Goal: Information Seeking & Learning: Learn about a topic

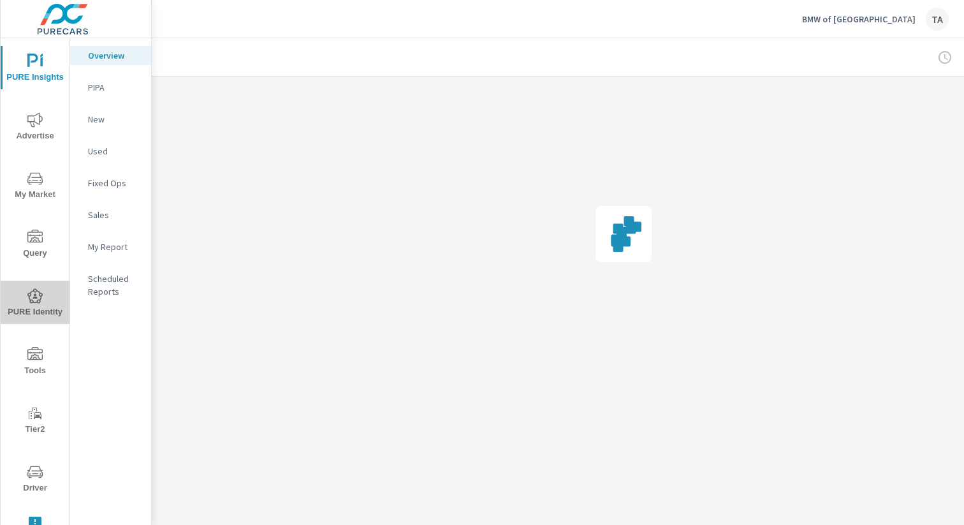
click at [39, 304] on span "PURE Identity" at bounding box center [34, 303] width 61 height 31
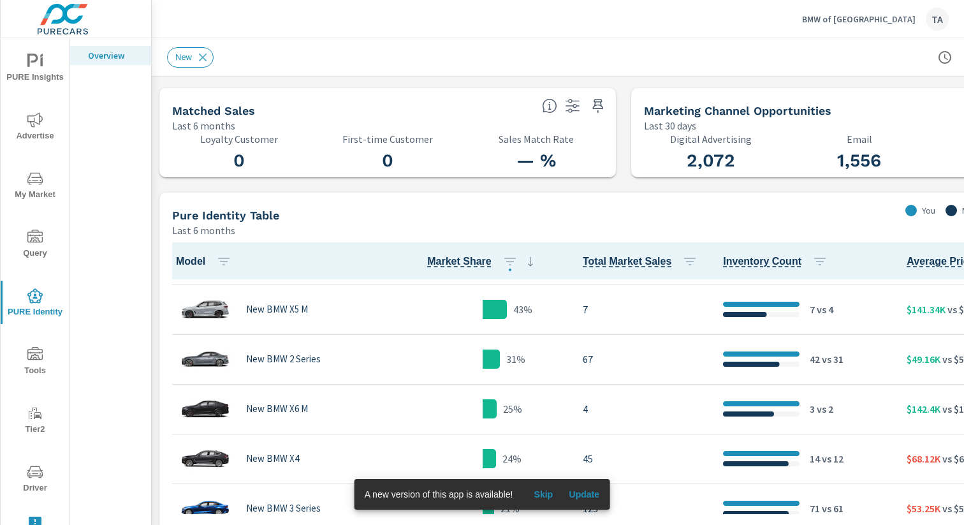
scroll to position [71, 0]
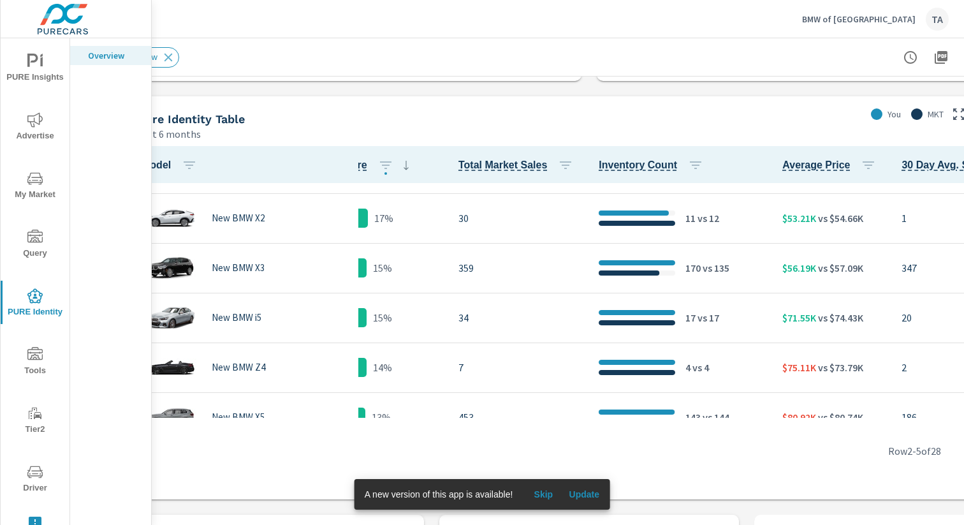
scroll to position [674, 90]
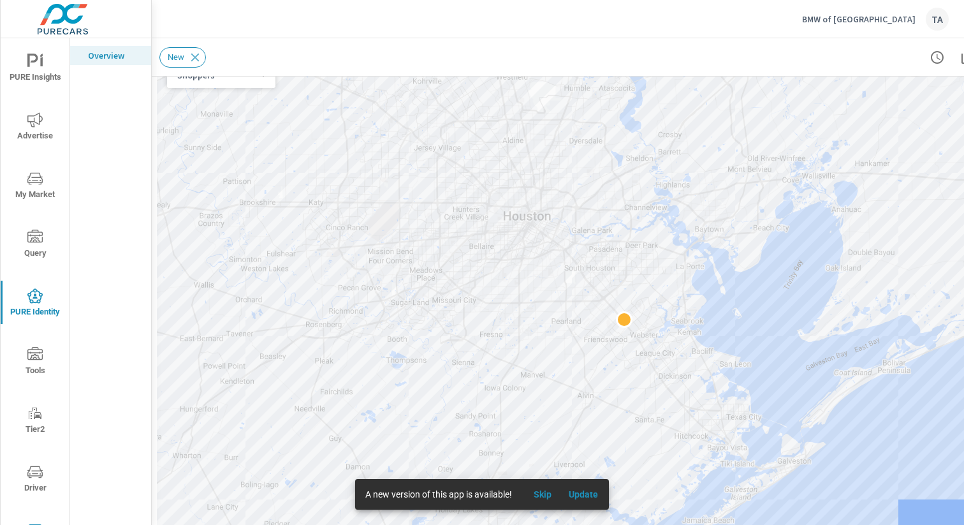
scroll to position [1251, 8]
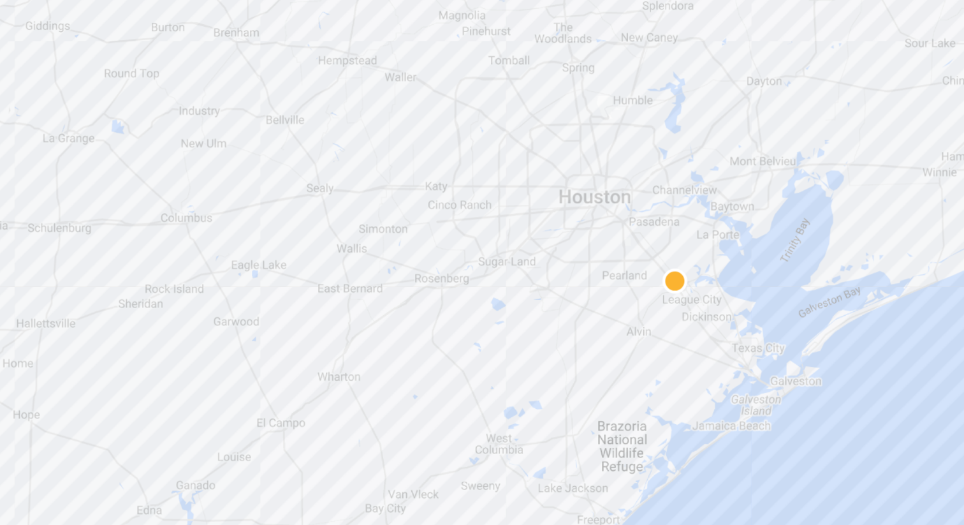
drag, startPoint x: 748, startPoint y: 268, endPoint x: 631, endPoint y: 395, distance: 172.4
click at [631, 395] on div at bounding box center [616, 292] width 918 height 518
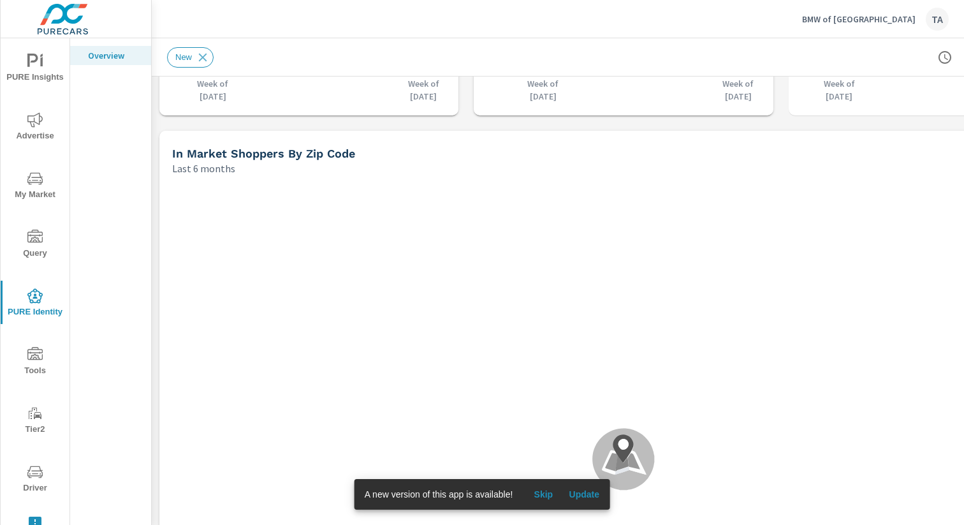
scroll to position [1330, 0]
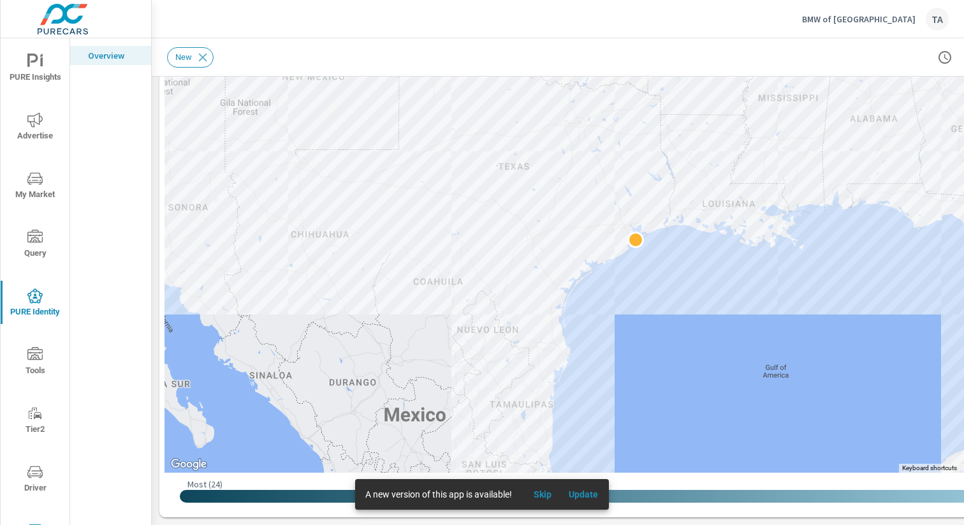
click at [675, 484] on div "Most ( 24 ) Least ( 1 )" at bounding box center [624, 484] width 888 height 12
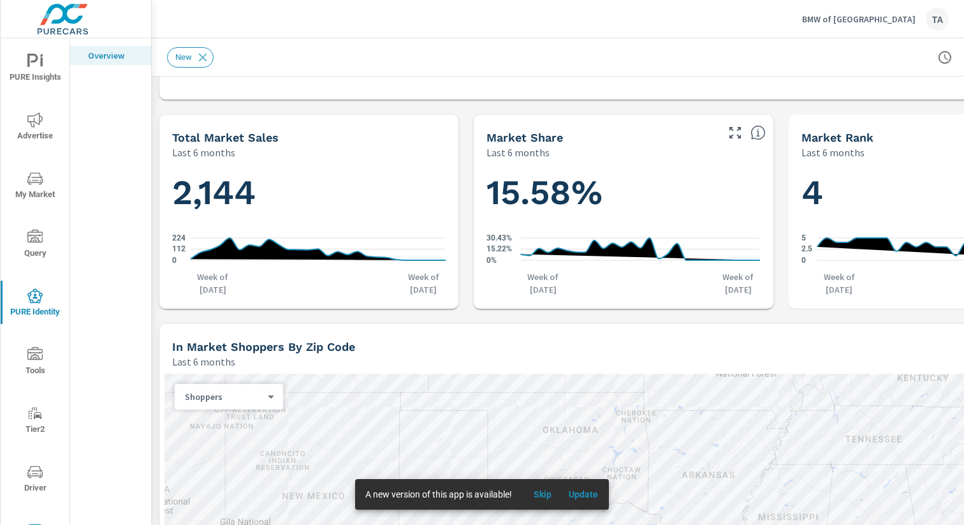
scroll to position [911, 131]
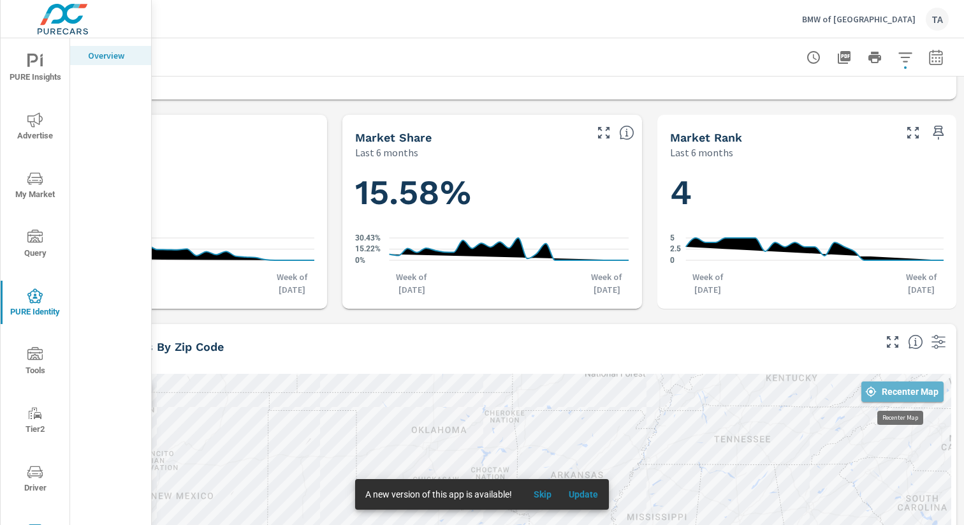
click at [906, 382] on button "Recenter Map" at bounding box center [903, 391] width 82 height 20
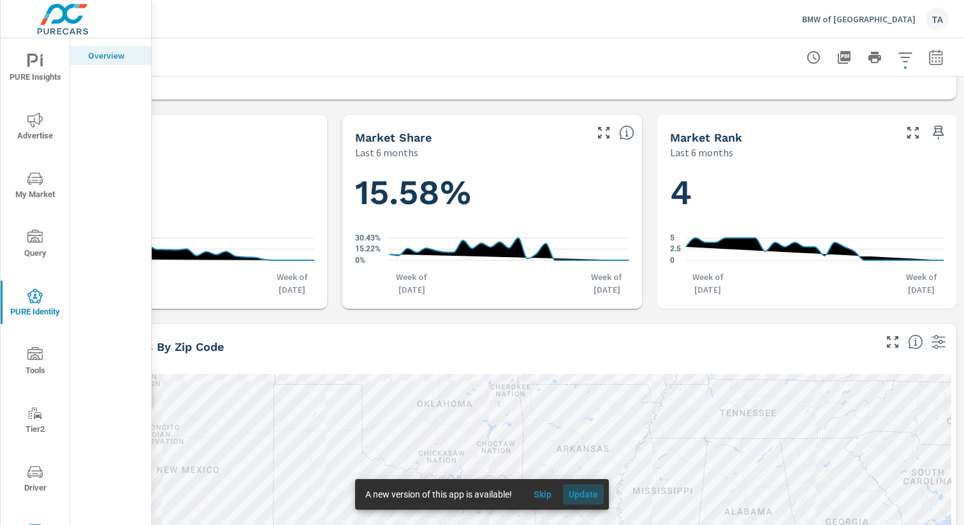
click at [590, 500] on button "Update" at bounding box center [583, 494] width 41 height 20
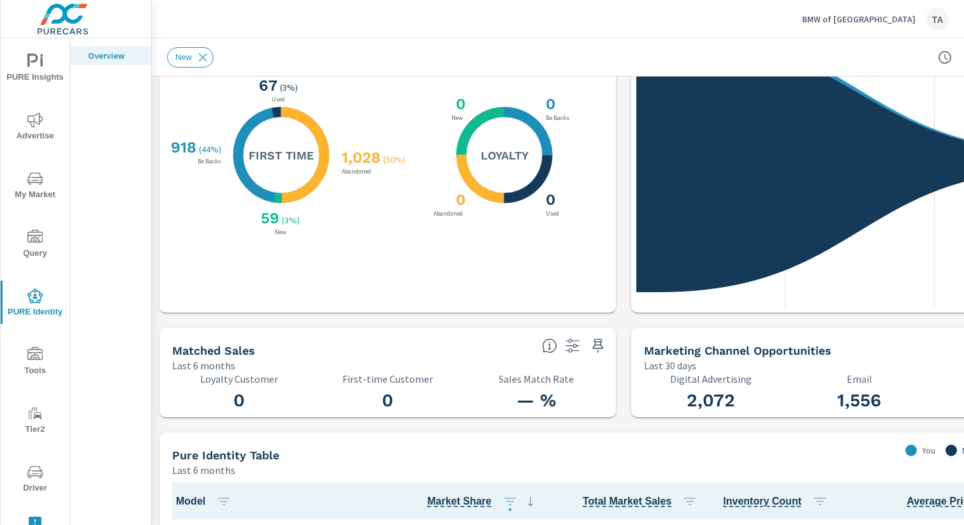
scroll to position [180, 0]
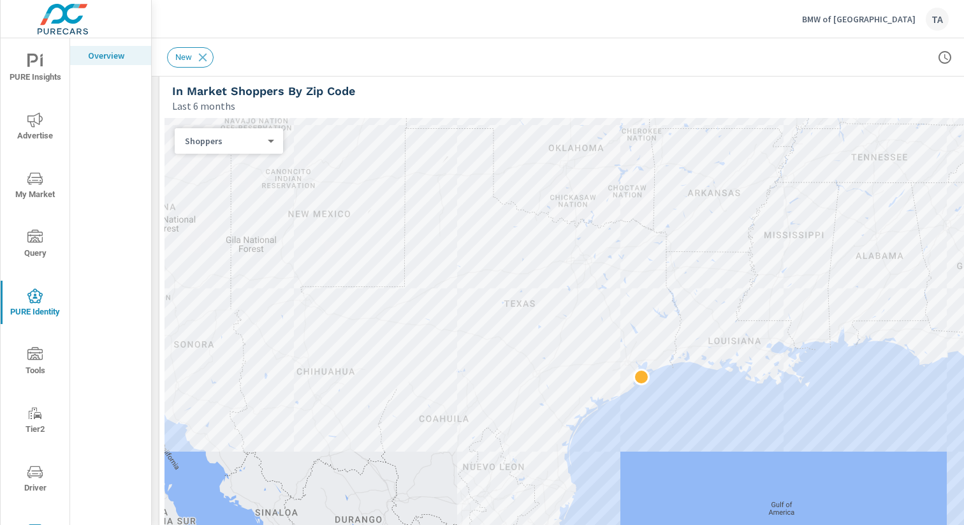
scroll to position [1330, 0]
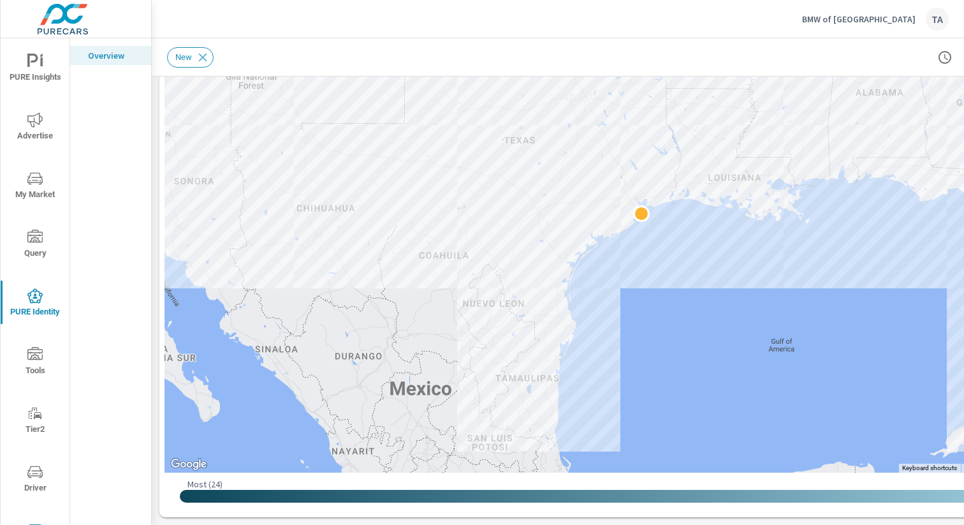
click at [320, 65] on div "New" at bounding box center [534, 57] width 735 height 20
click at [289, 57] on div "New" at bounding box center [534, 57] width 735 height 20
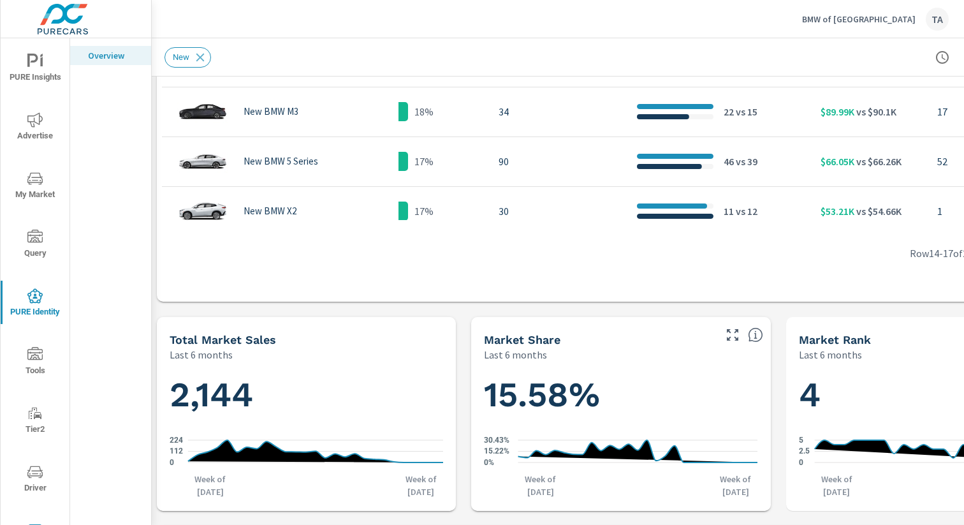
scroll to position [0, 90]
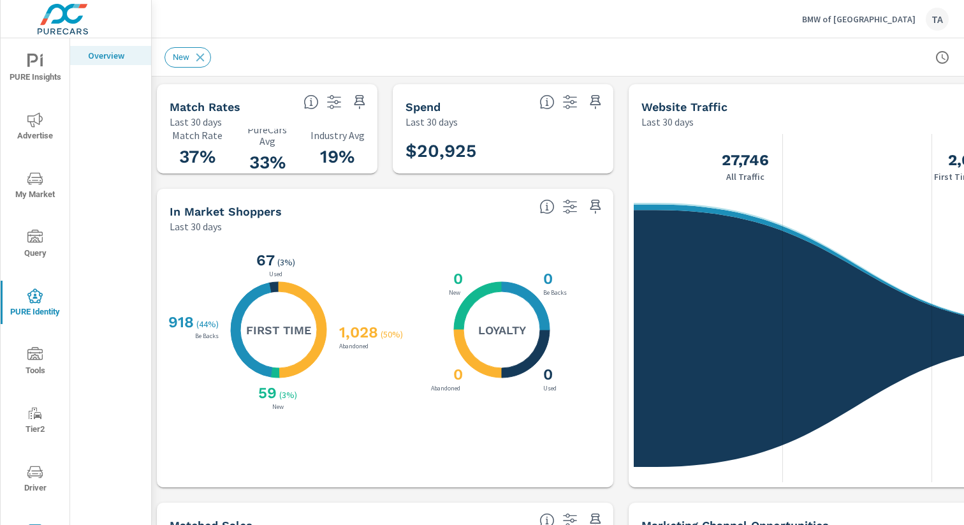
scroll to position [0, 131]
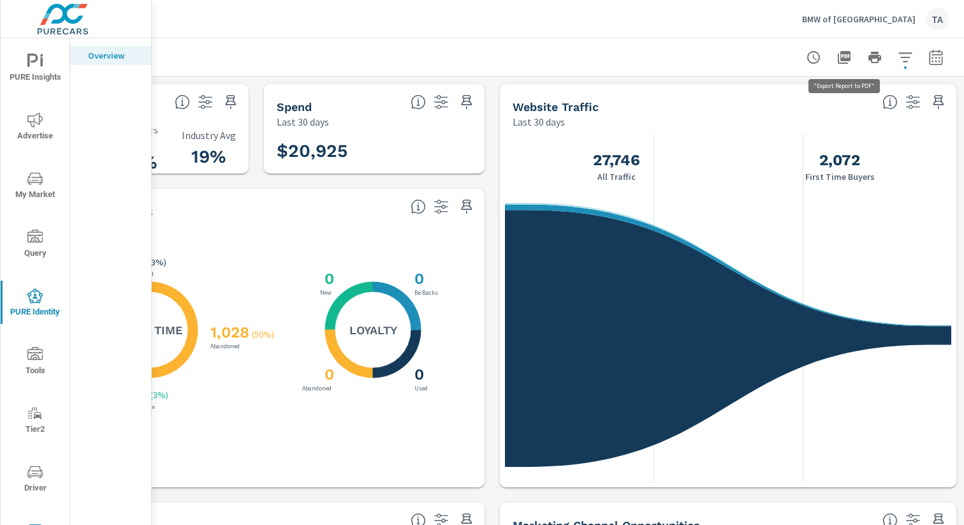
click at [842, 55] on icon "button" at bounding box center [844, 57] width 15 height 15
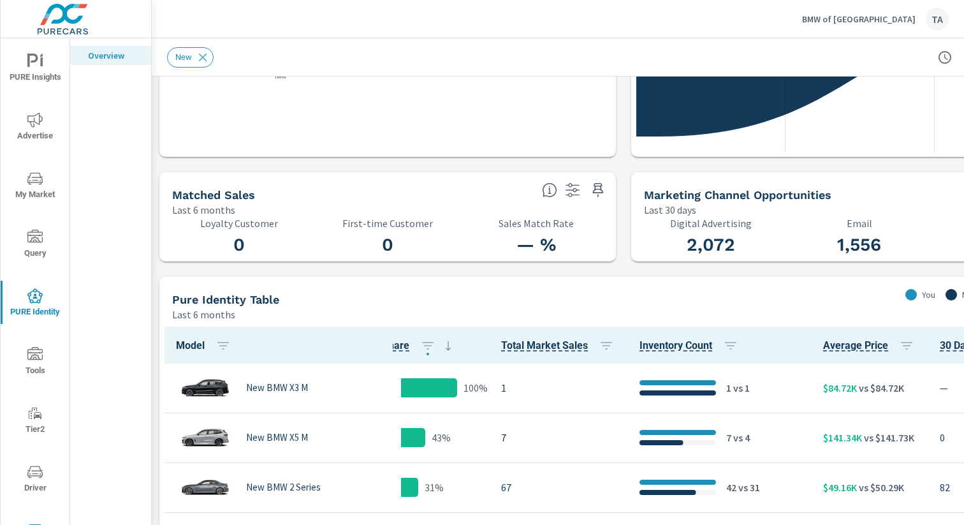
scroll to position [330, 131]
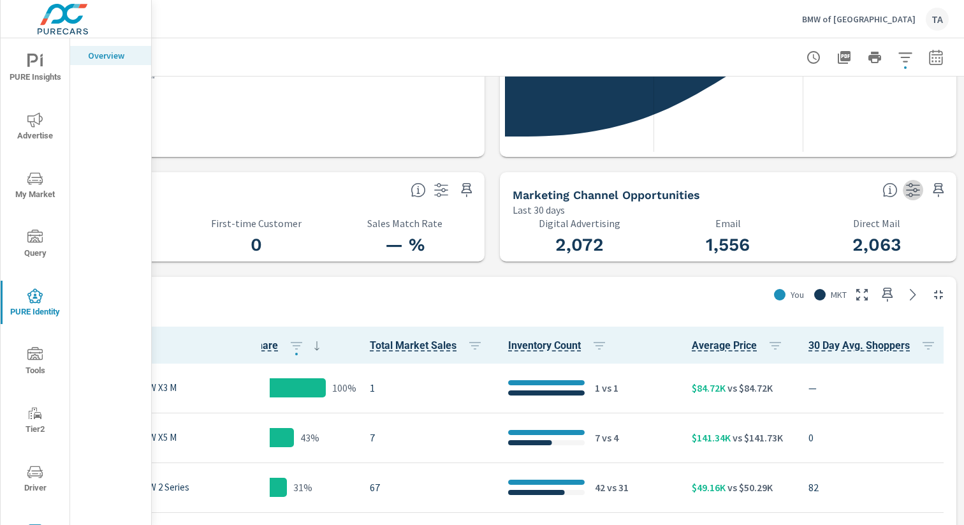
click at [916, 191] on icon "button" at bounding box center [913, 190] width 14 height 14
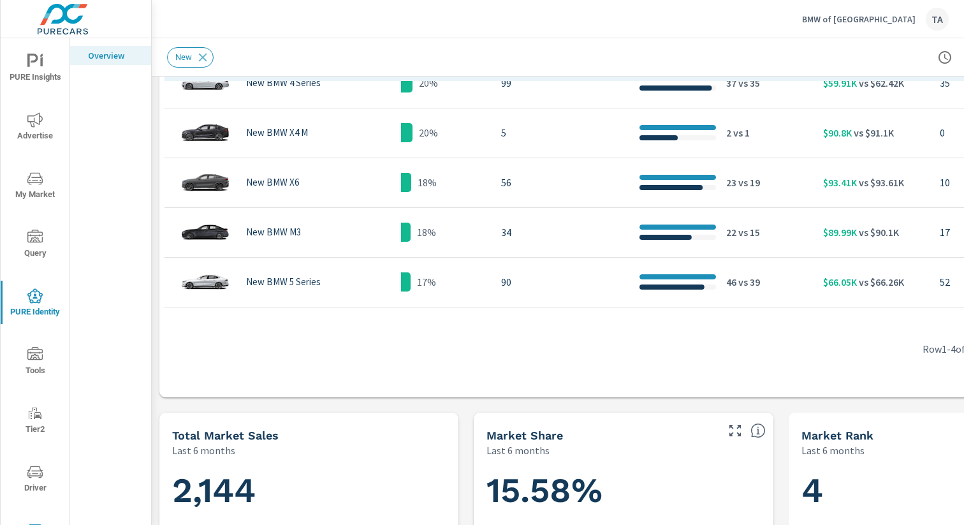
scroll to position [403, 90]
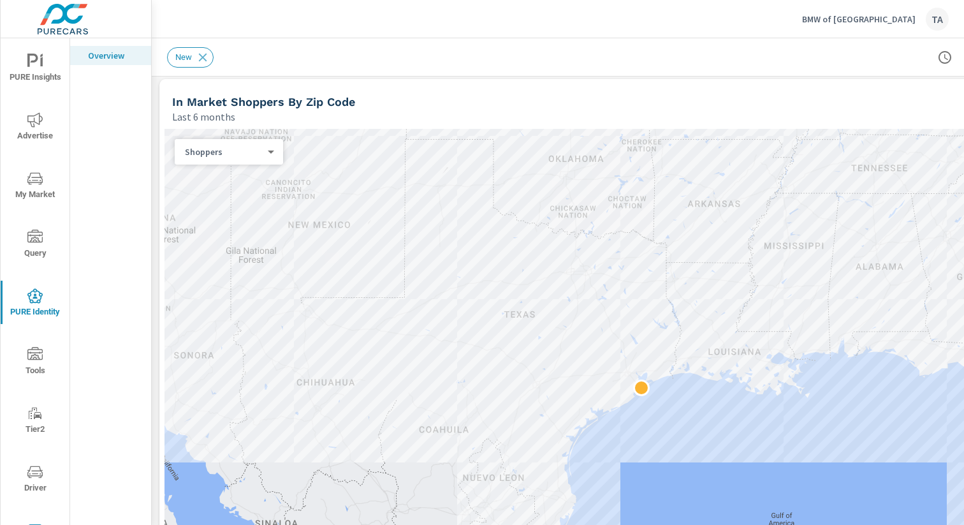
scroll to position [1156, 1]
click at [205, 148] on body "PURE Insights Advertise My Market Query PURE Identity Tools Tier2 Driver Leave …" at bounding box center [482, 262] width 964 height 525
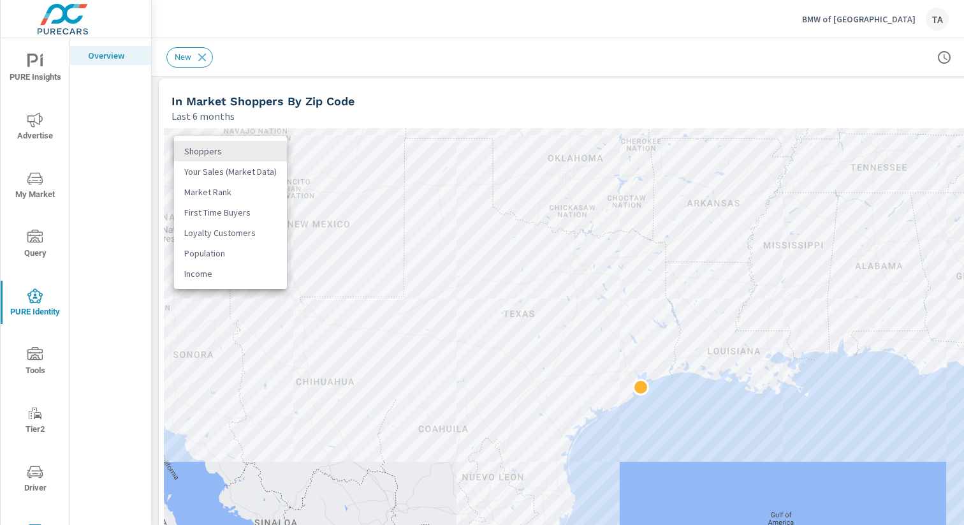
click at [215, 272] on li "Income" at bounding box center [230, 273] width 113 height 20
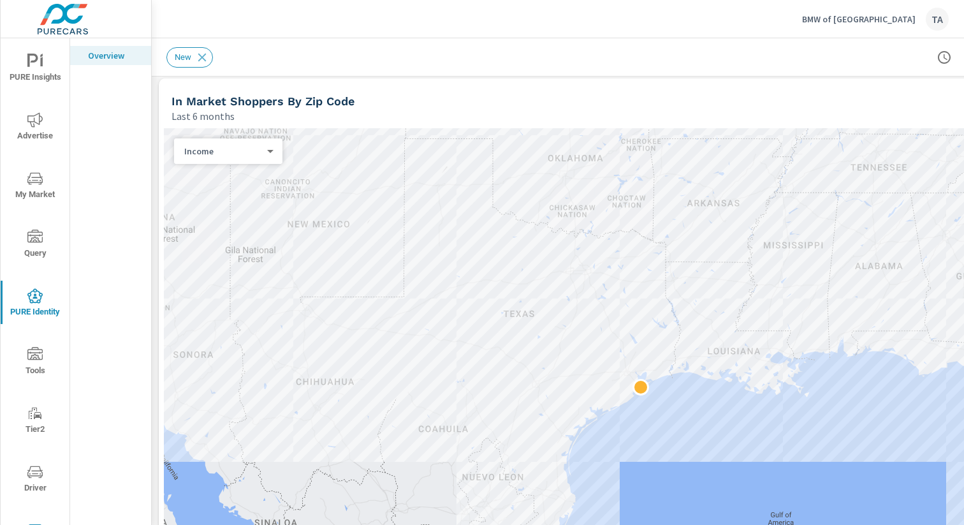
click at [228, 160] on div "Income 6 ​" at bounding box center [228, 151] width 108 height 26
click at [246, 152] on body "PURE Insights Advertise My Market Query PURE Identity Tools Tier2 Driver Leave …" at bounding box center [482, 262] width 964 height 525
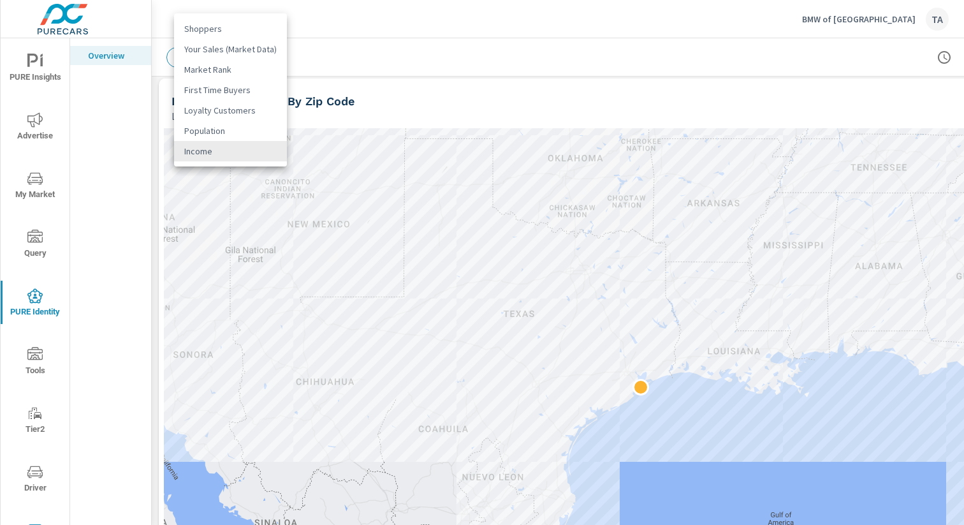
click at [373, 102] on div at bounding box center [482, 262] width 964 height 525
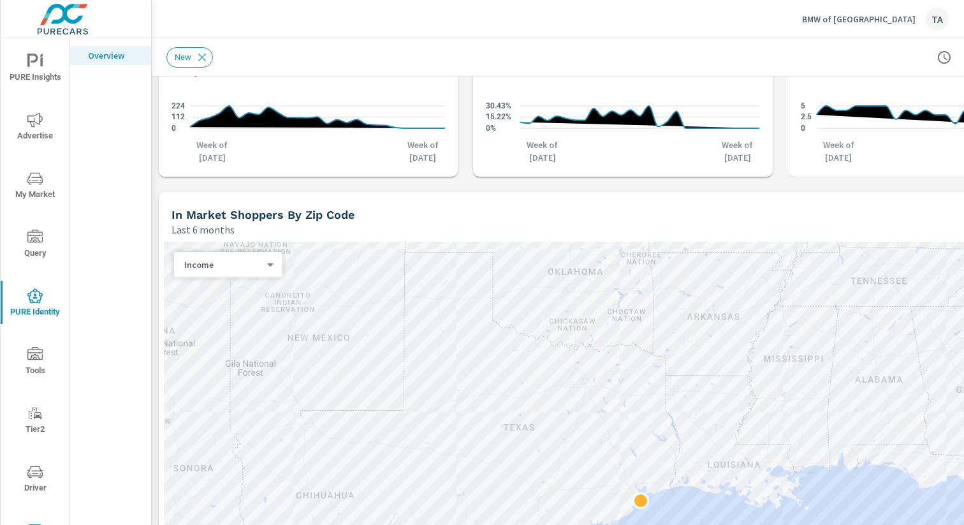
scroll to position [3, 0]
click at [38, 360] on span "Tools" at bounding box center [34, 359] width 61 height 31
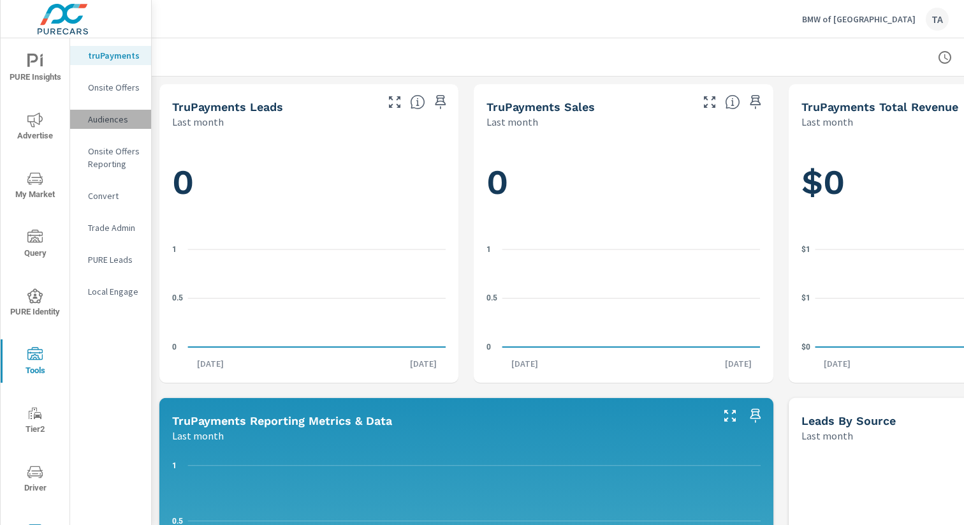
click at [101, 118] on p "Audiences" at bounding box center [114, 119] width 53 height 13
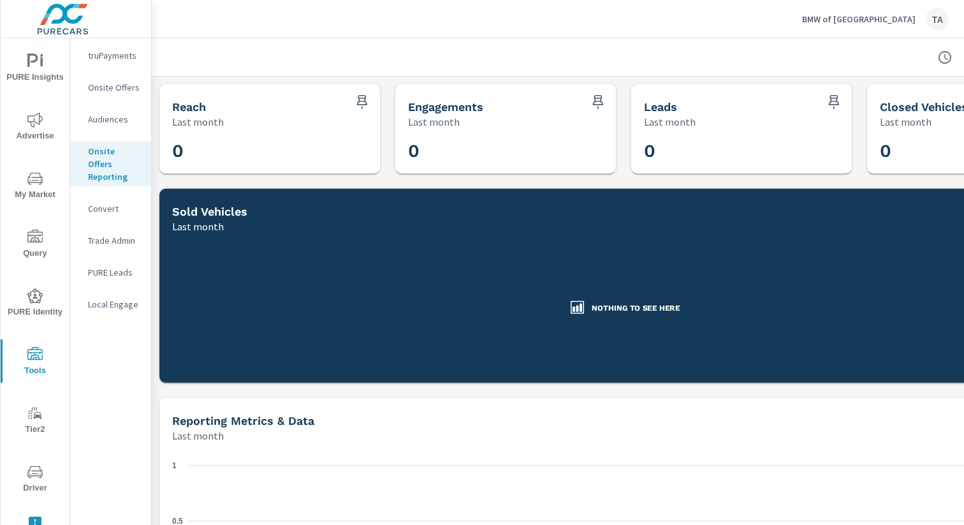
click at [110, 266] on p "PURE Leads" at bounding box center [114, 272] width 53 height 13
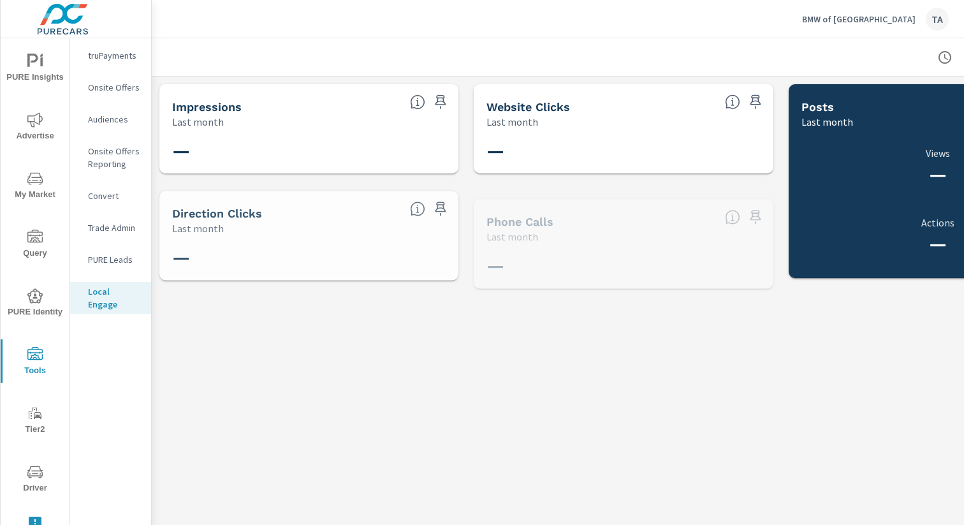
scroll to position [3, 0]
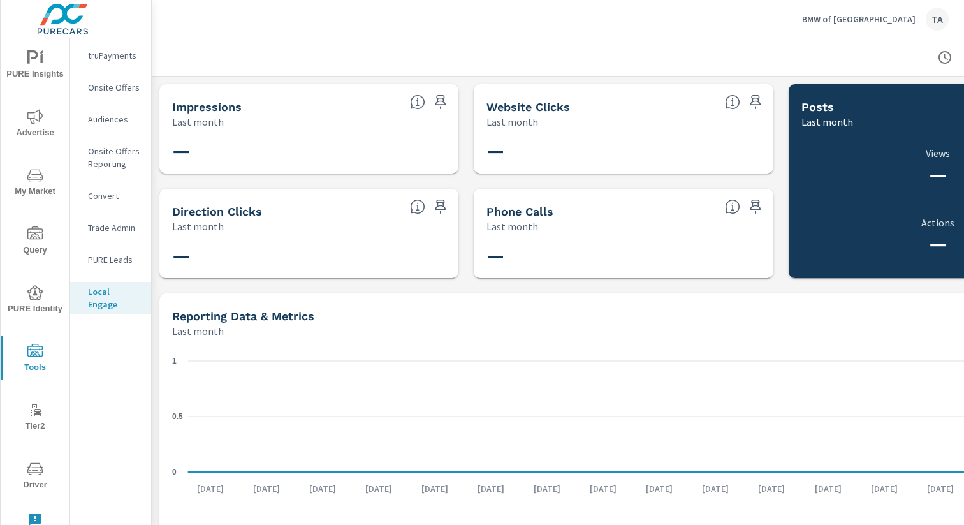
click at [36, 515] on icon "nav menu" at bounding box center [35, 519] width 13 height 13
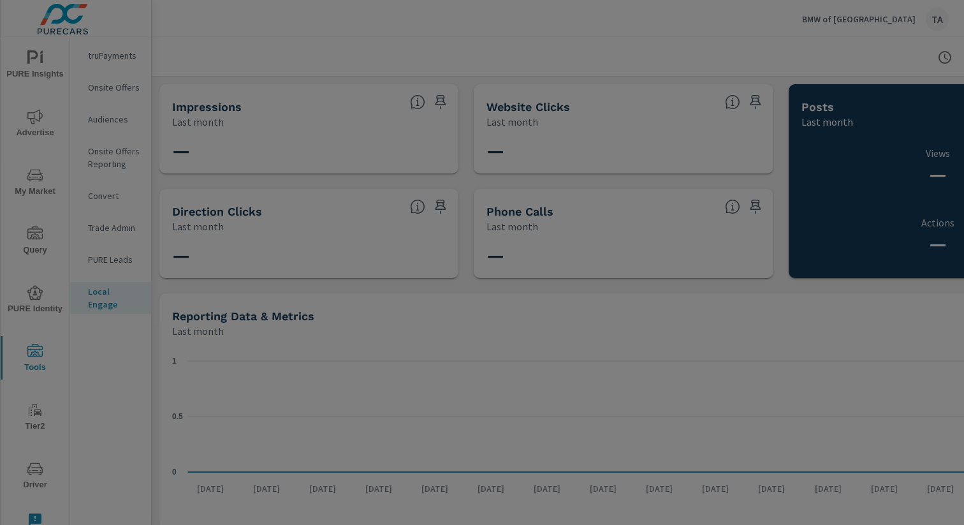
scroll to position [0, 0]
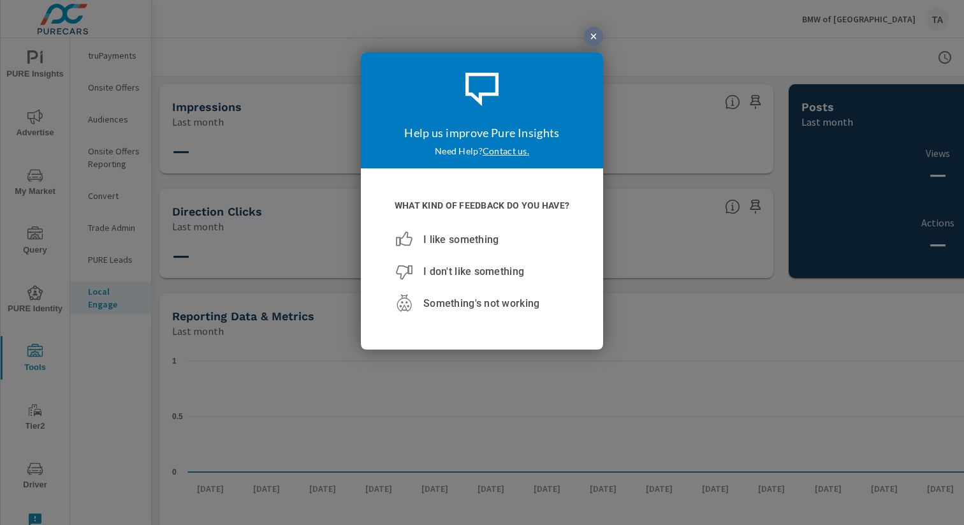
click at [590, 41] on div at bounding box center [593, 36] width 19 height 19
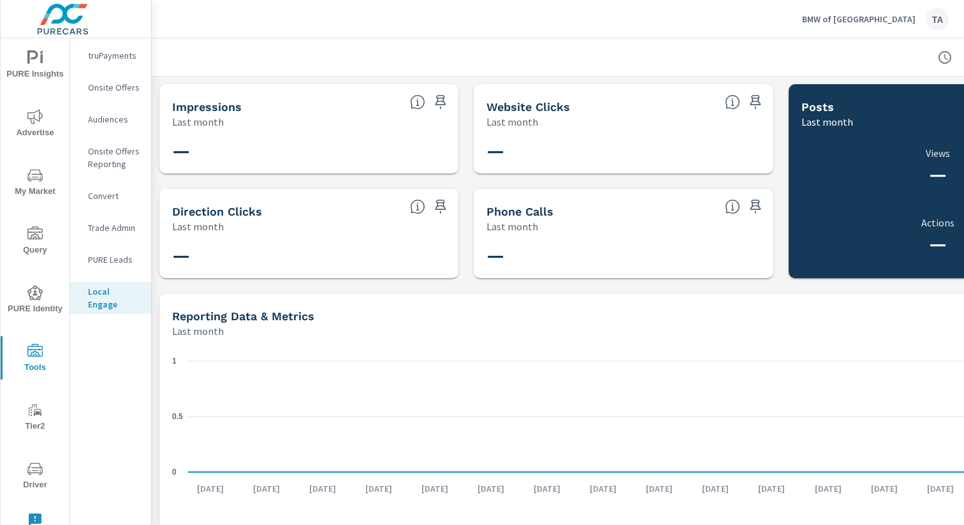
click at [45, 69] on span "PURE Insights" at bounding box center [34, 65] width 61 height 31
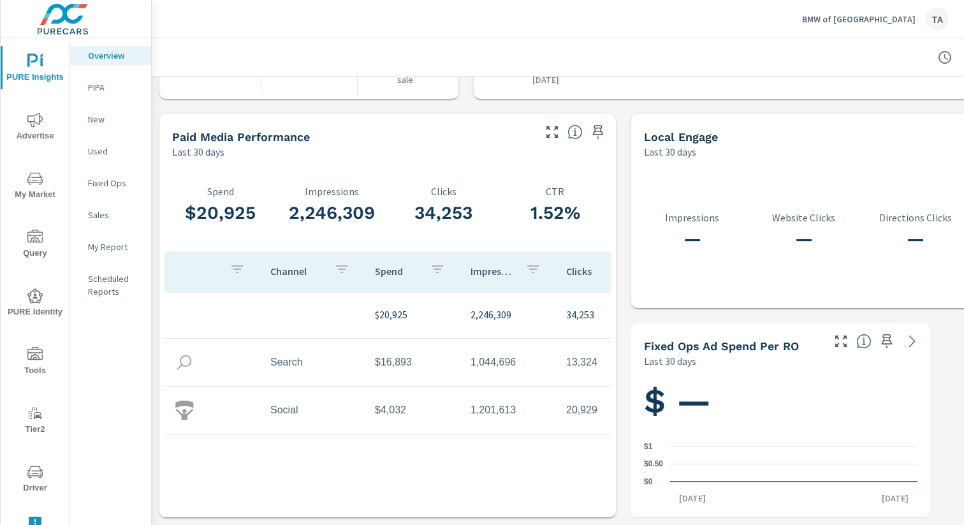
scroll to position [1, 0]
click at [106, 241] on p "My Report" at bounding box center [114, 246] width 53 height 13
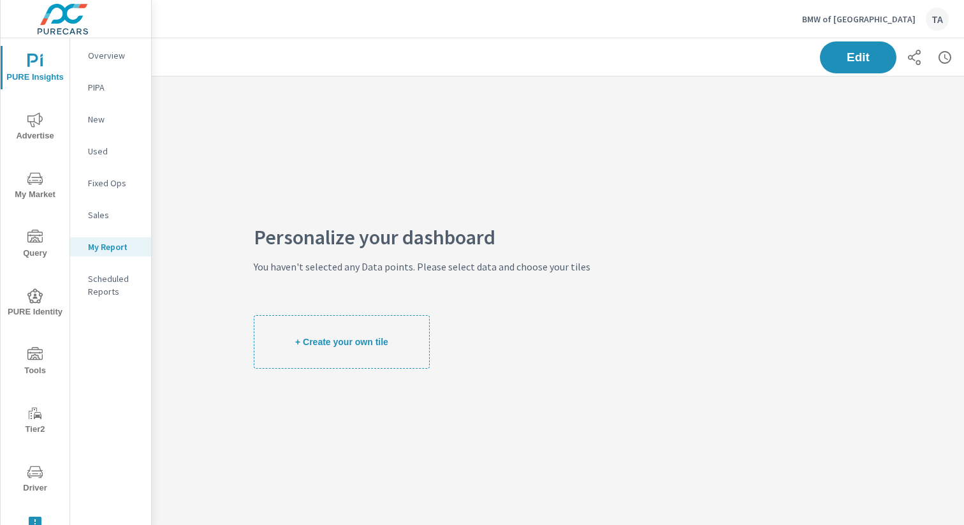
click at [113, 290] on p "Scheduled Reports" at bounding box center [114, 285] width 53 height 26
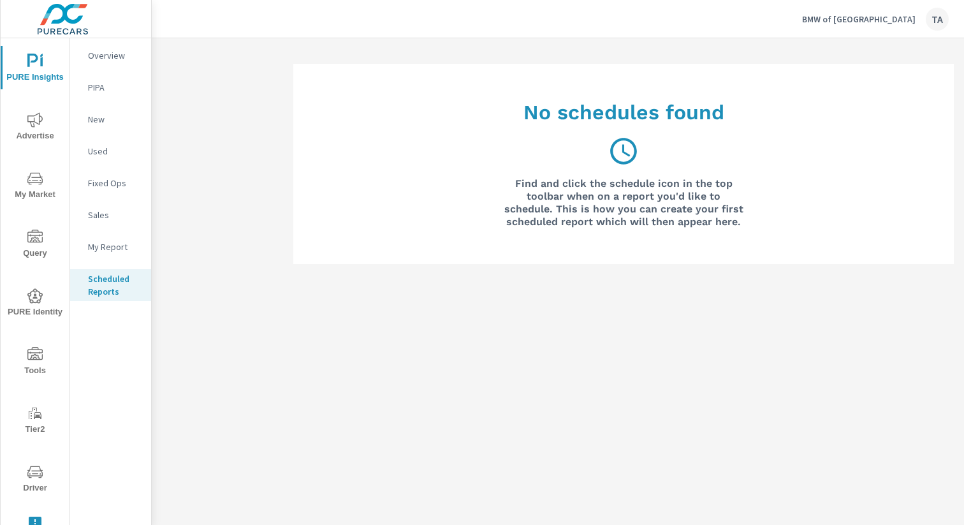
click at [107, 247] on p "My Report" at bounding box center [114, 246] width 53 height 13
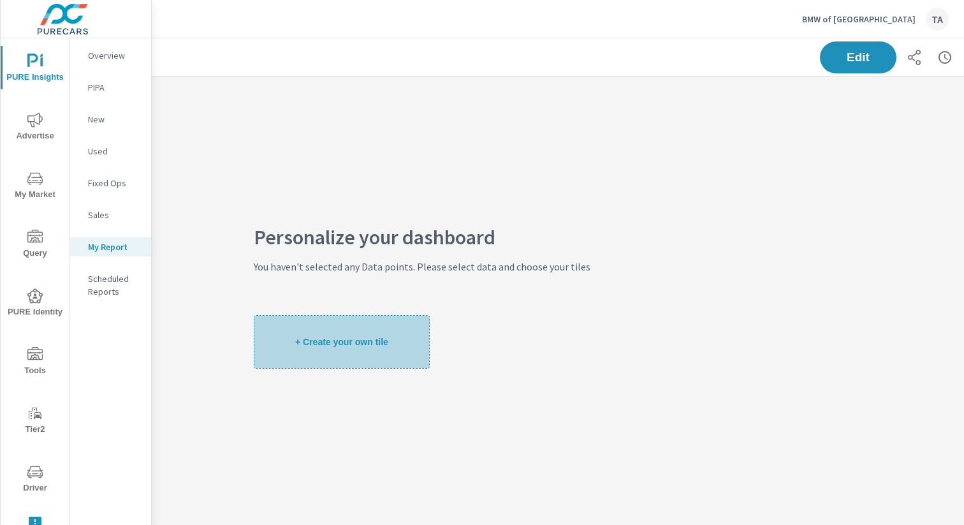
click at [348, 330] on button "+ Create your own tile" at bounding box center [342, 342] width 176 height 54
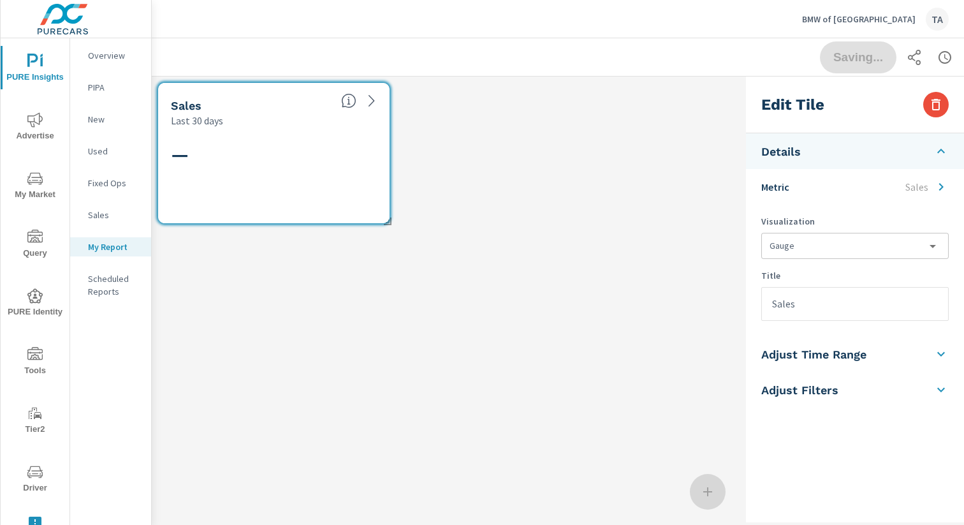
scroll to position [154, 721]
click at [861, 185] on li "Metric Sales" at bounding box center [855, 187] width 218 height 36
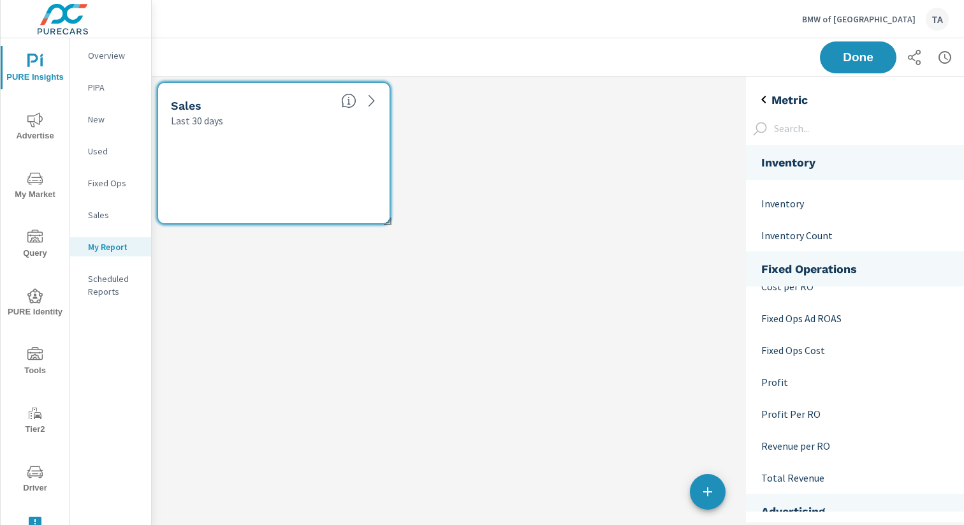
scroll to position [7, 0]
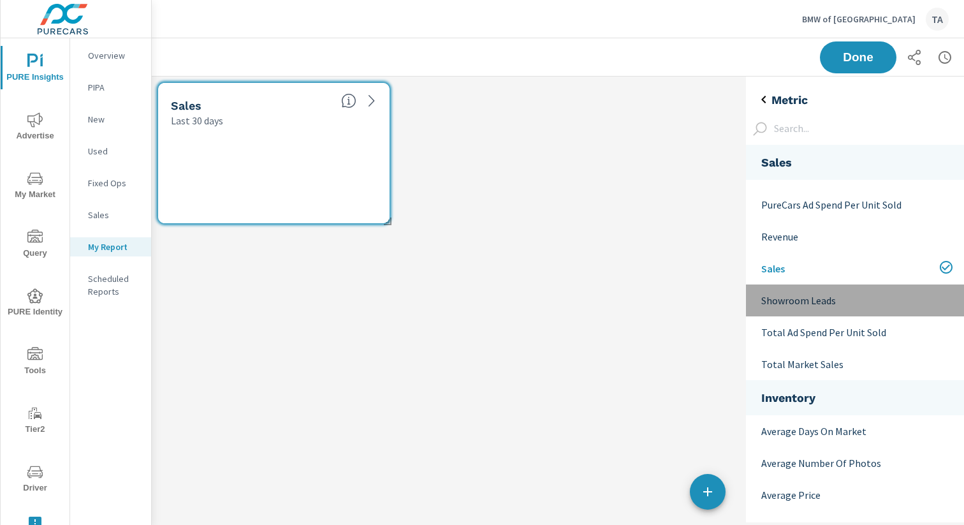
click at [830, 300] on p "Showroom Leads" at bounding box center [857, 300] width 193 height 15
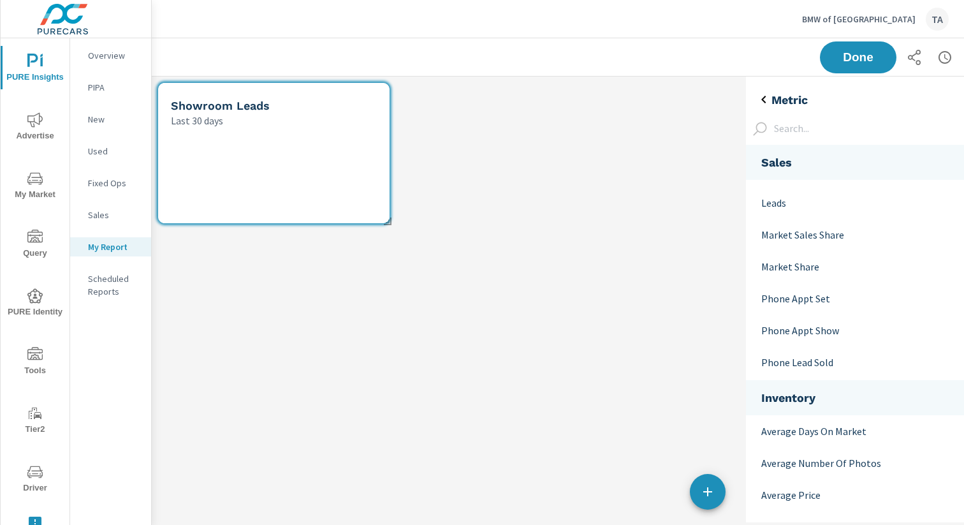
scroll to position [268, 0]
click at [100, 208] on div "Sales" at bounding box center [110, 214] width 81 height 19
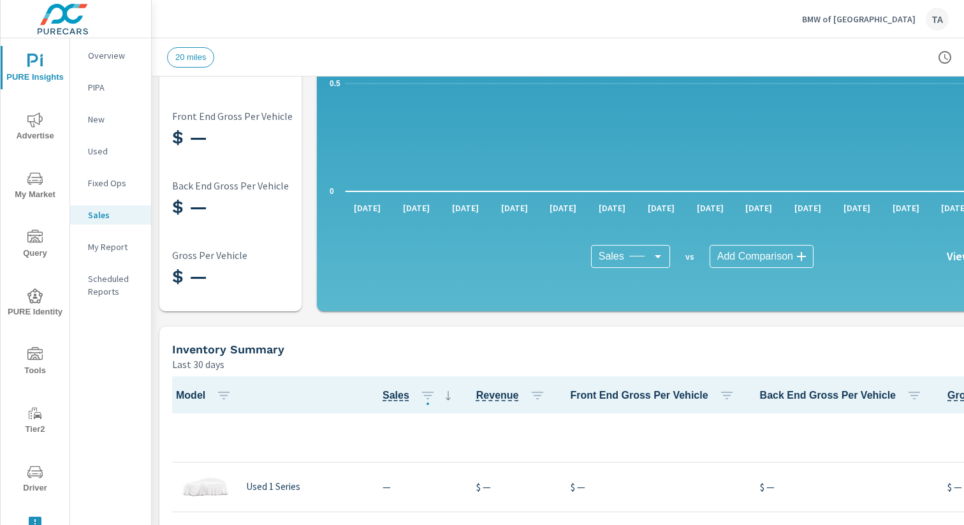
scroll to position [331, 0]
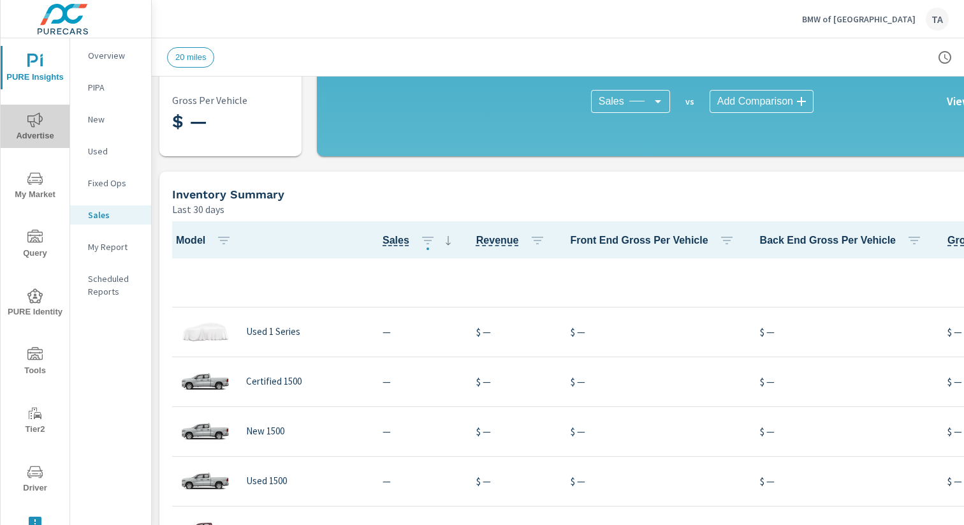
click at [38, 115] on icon "nav menu" at bounding box center [34, 119] width 15 height 15
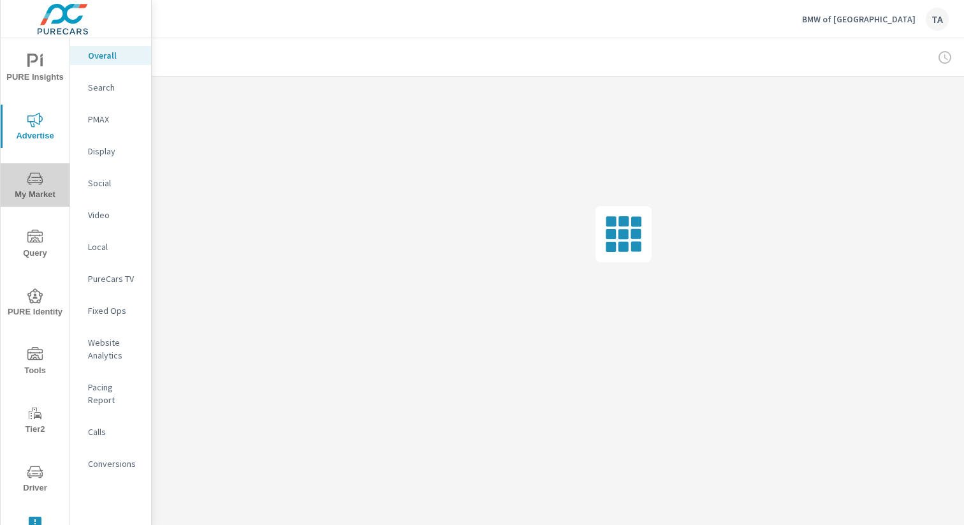
click at [48, 196] on span "My Market" at bounding box center [34, 186] width 61 height 31
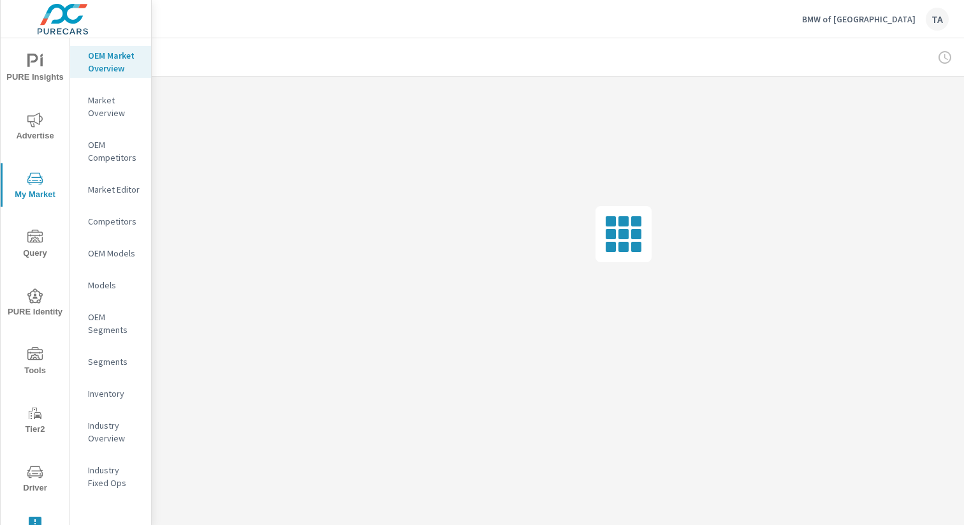
click at [33, 290] on icon "nav menu" at bounding box center [34, 295] width 15 height 15
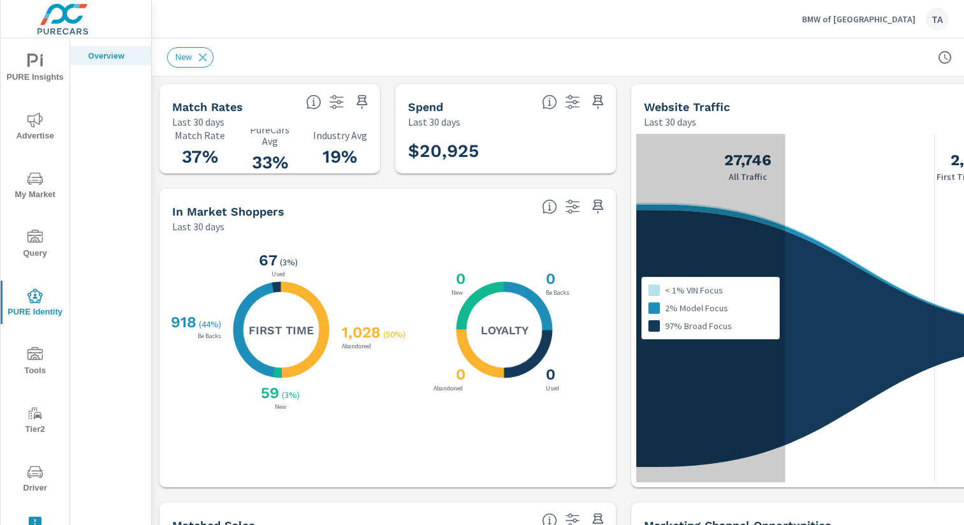
scroll to position [0, 131]
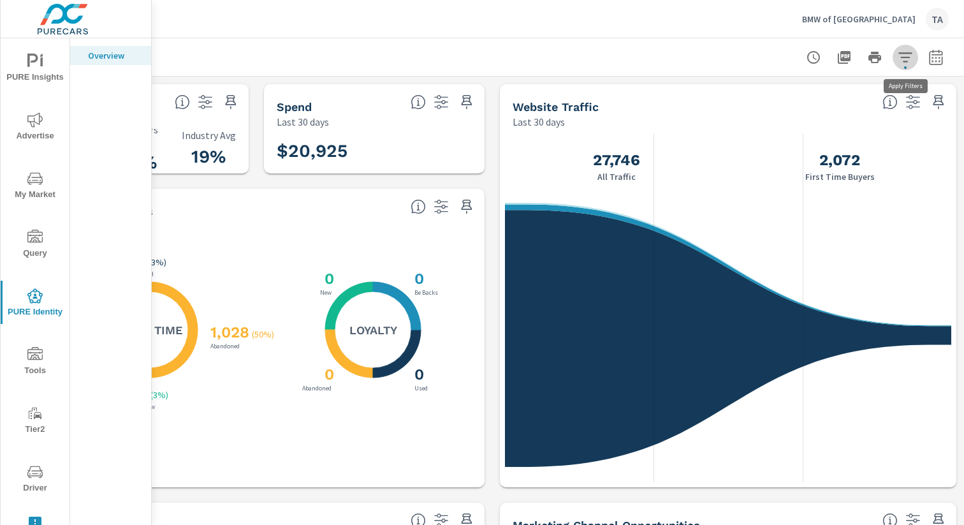
click at [913, 54] on icon "button" at bounding box center [905, 57] width 15 height 15
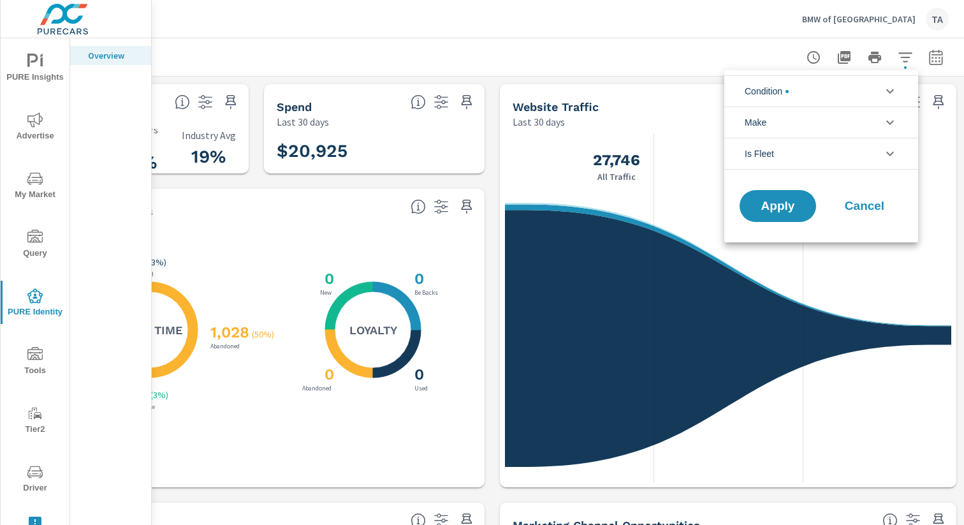
click at [781, 159] on li "Is Fleet" at bounding box center [821, 154] width 194 height 32
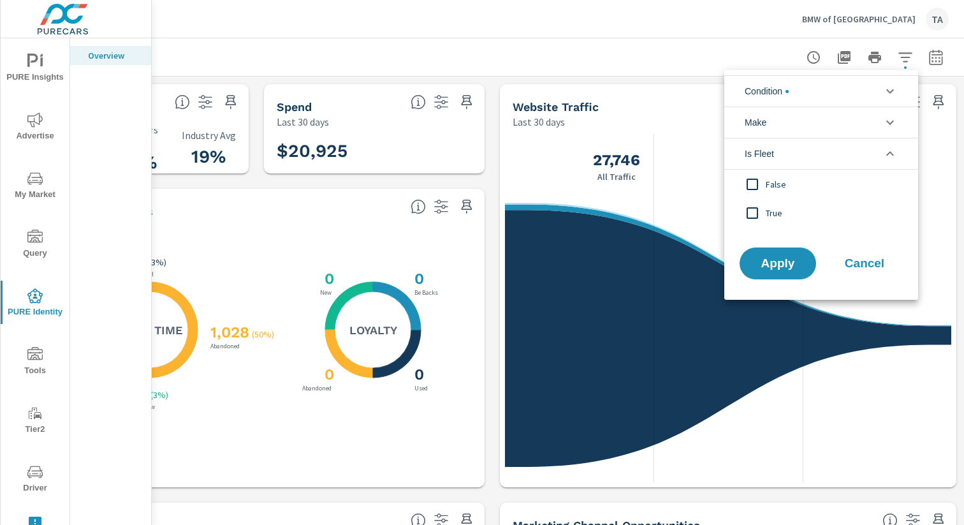
click at [782, 130] on li "Make" at bounding box center [821, 121] width 194 height 31
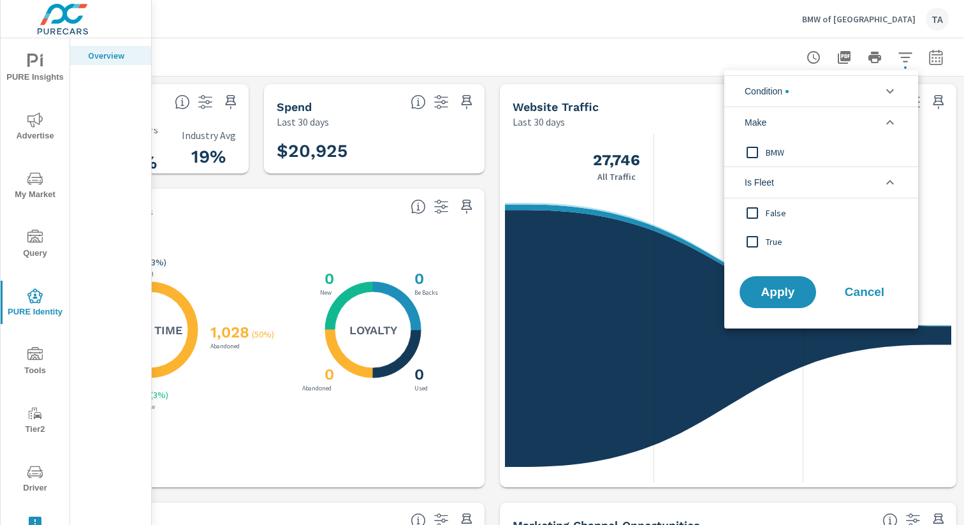
click at [756, 154] on input "filter options" at bounding box center [752, 152] width 27 height 27
click at [827, 91] on li "Condition" at bounding box center [821, 90] width 194 height 31
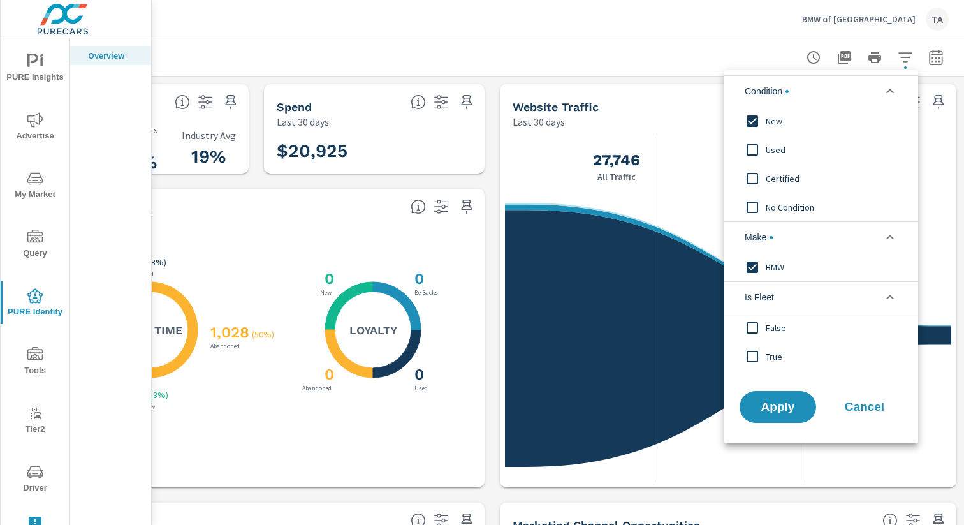
click at [754, 179] on input "filter options" at bounding box center [752, 178] width 27 height 27
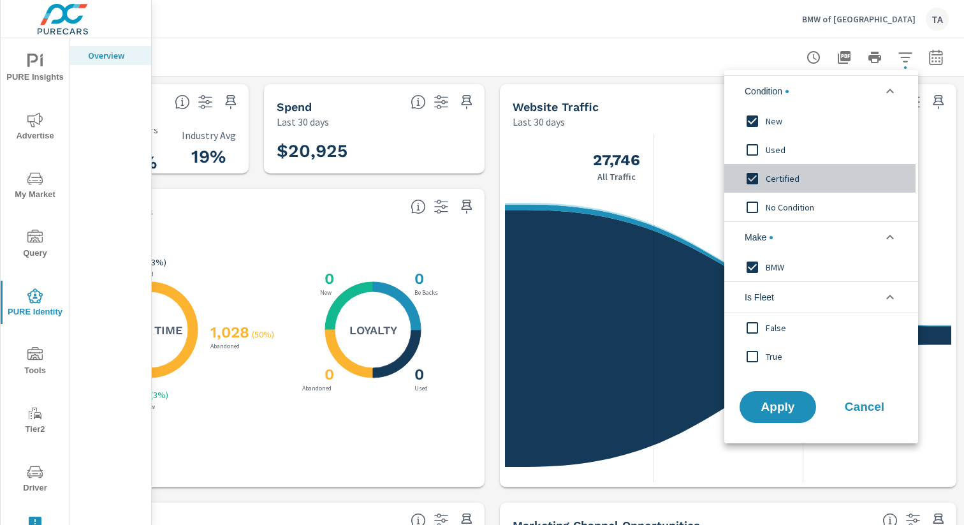
click at [753, 176] on input "filter options" at bounding box center [752, 178] width 27 height 27
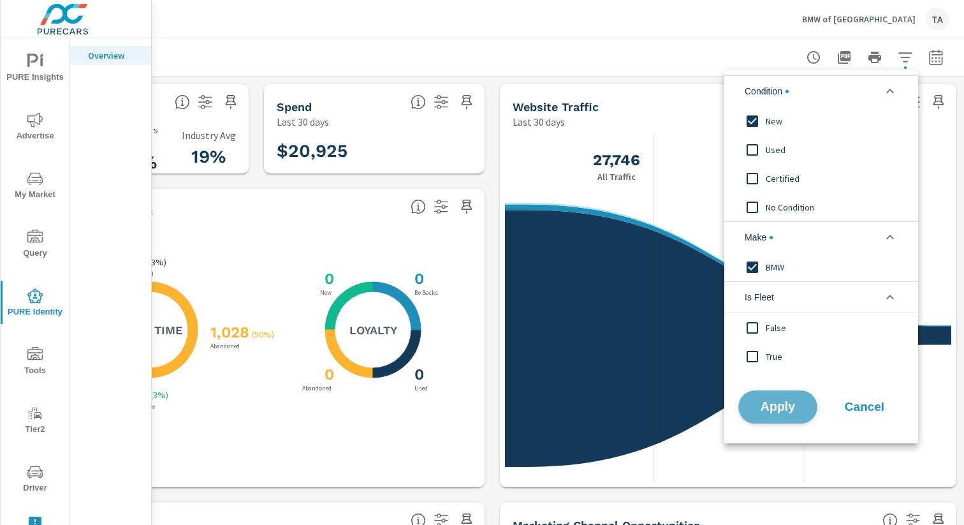
click at [793, 397] on button "Apply" at bounding box center [777, 406] width 79 height 33
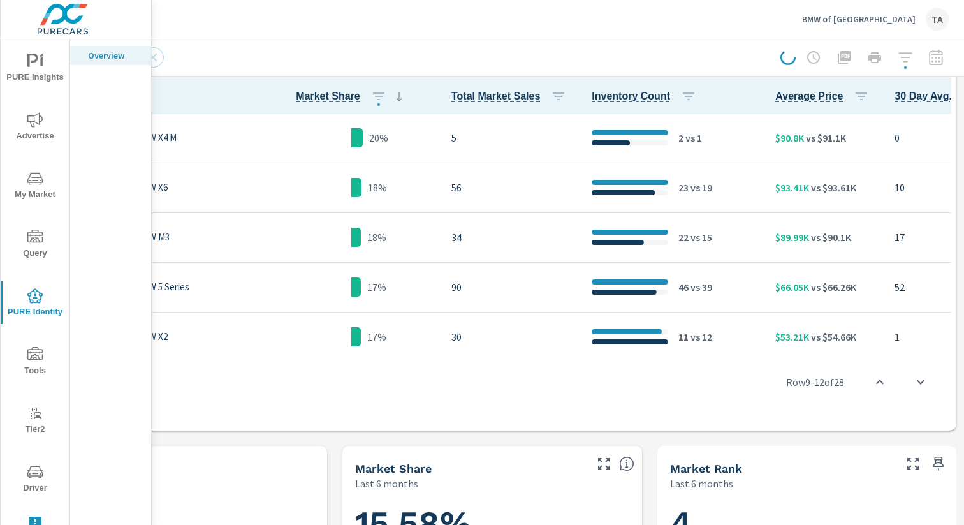
scroll to position [680, 131]
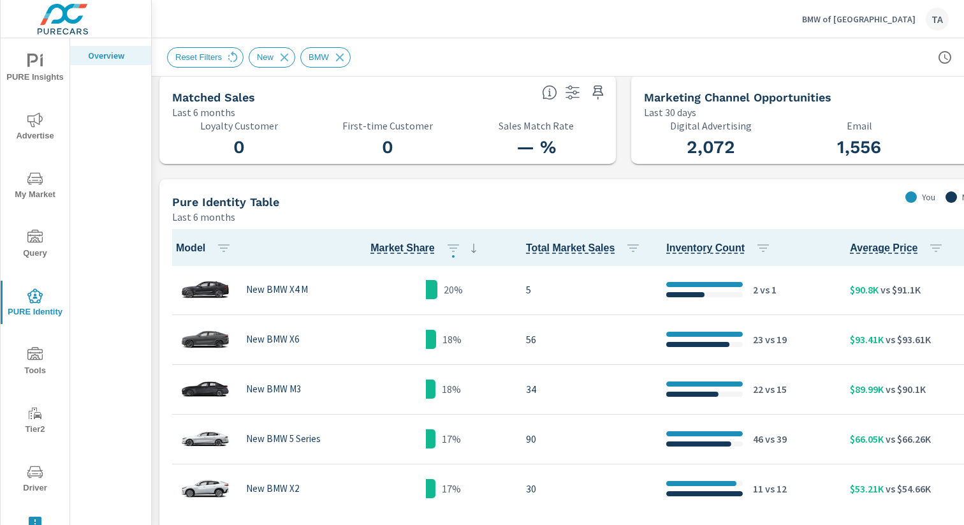
scroll to position [428, 131]
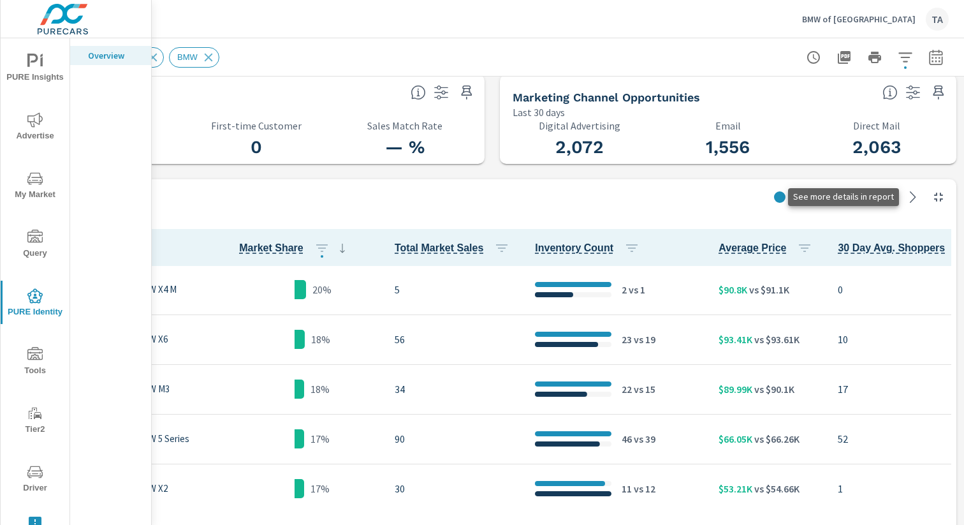
click at [913, 199] on icon at bounding box center [913, 196] width 6 height 11
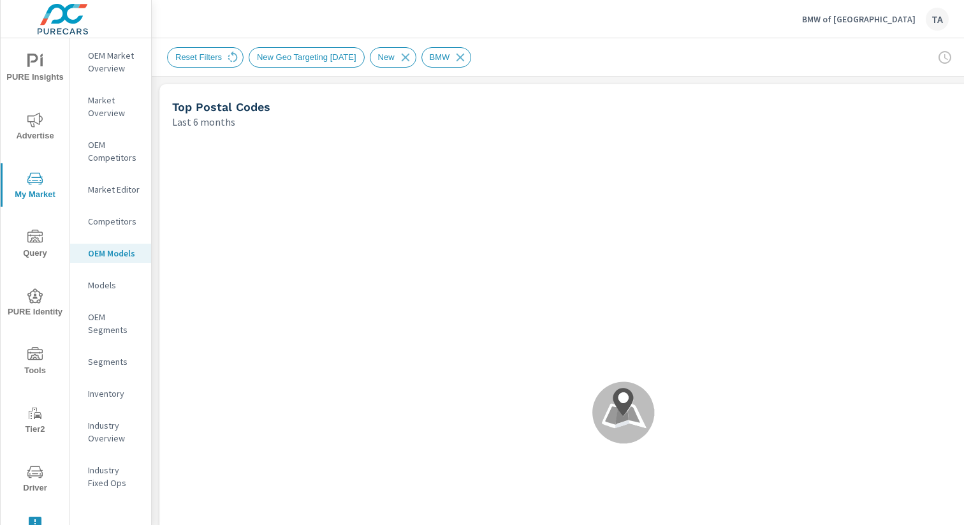
click at [34, 307] on span "PURE Identity" at bounding box center [34, 303] width 61 height 31
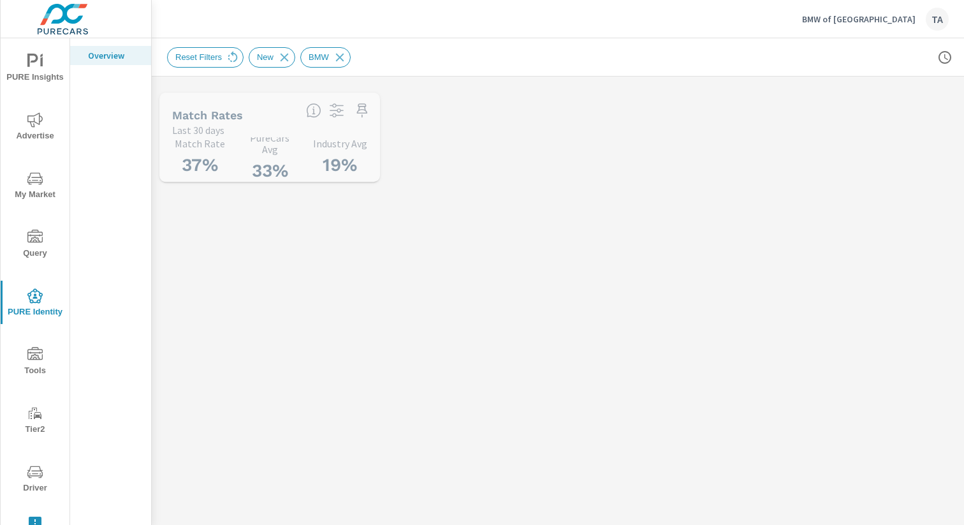
scroll to position [399, 0]
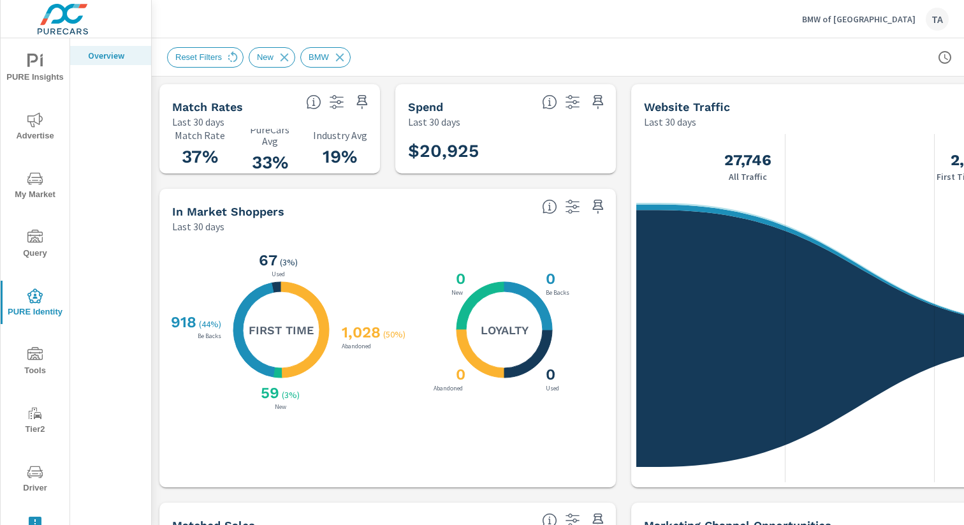
click at [566, 206] on icon "button" at bounding box center [573, 207] width 14 height 14
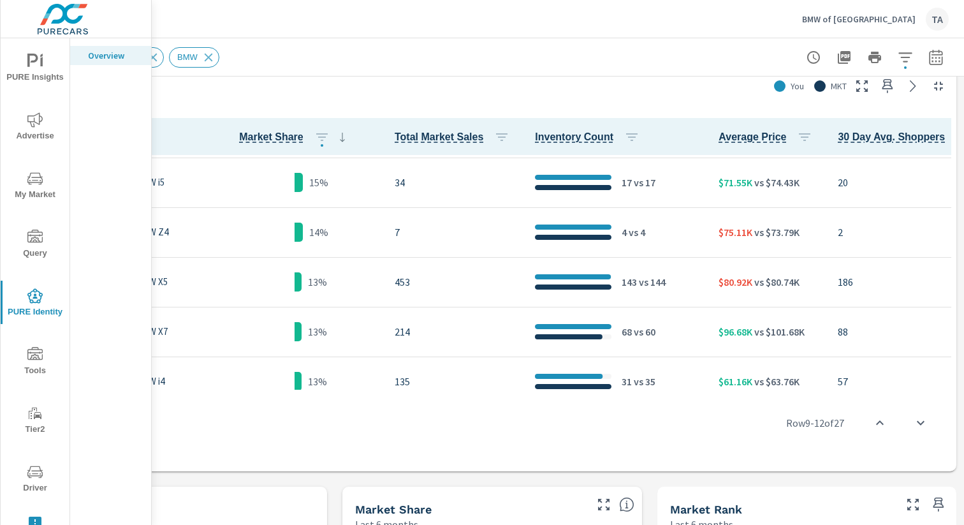
scroll to position [718, 0]
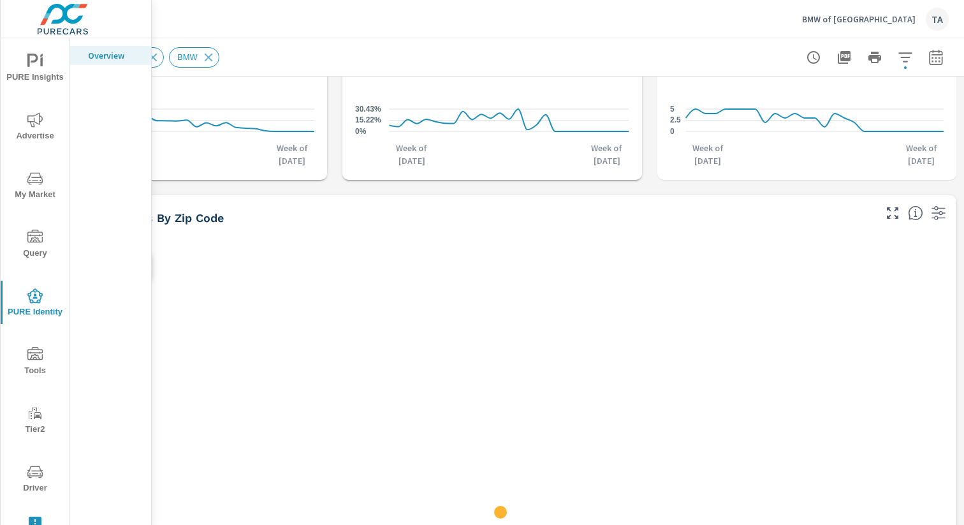
scroll to position [1192, 131]
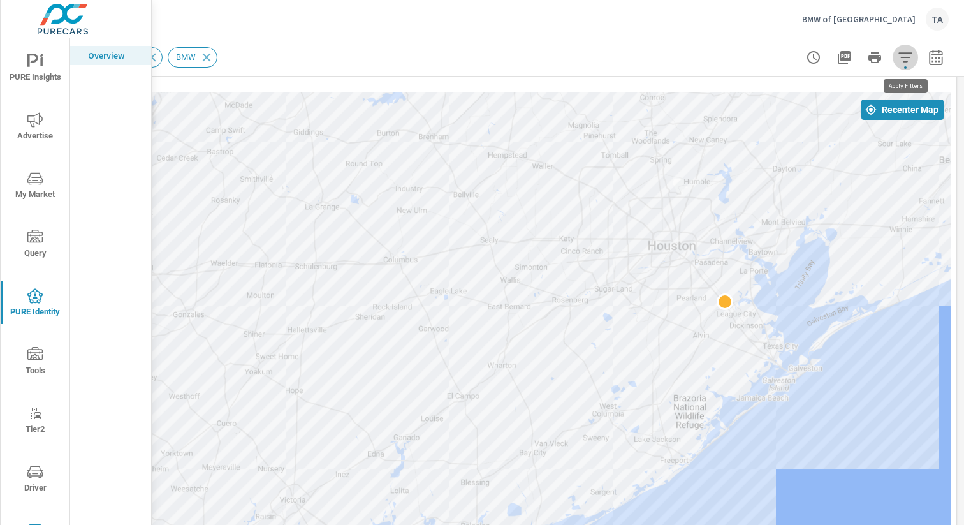
click at [907, 59] on icon "button" at bounding box center [905, 57] width 15 height 15
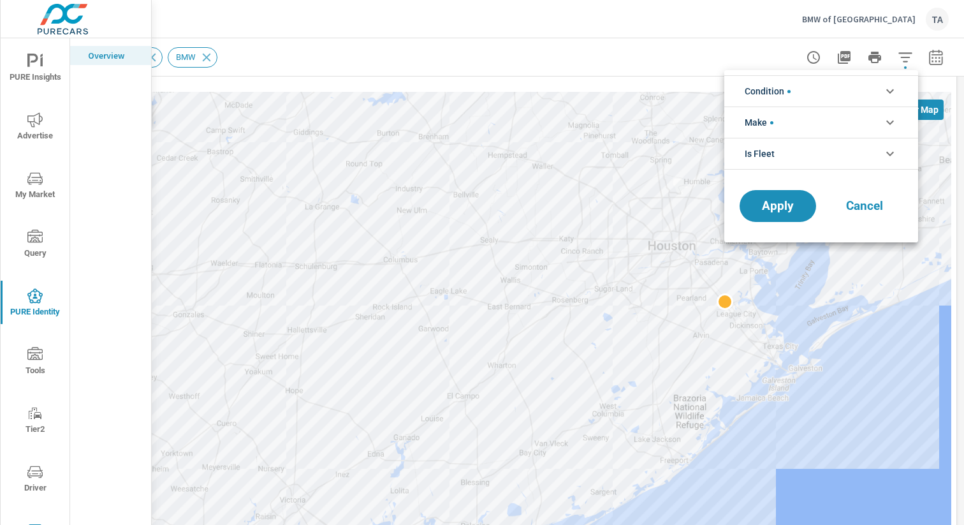
click at [810, 91] on li "Condition" at bounding box center [821, 90] width 194 height 31
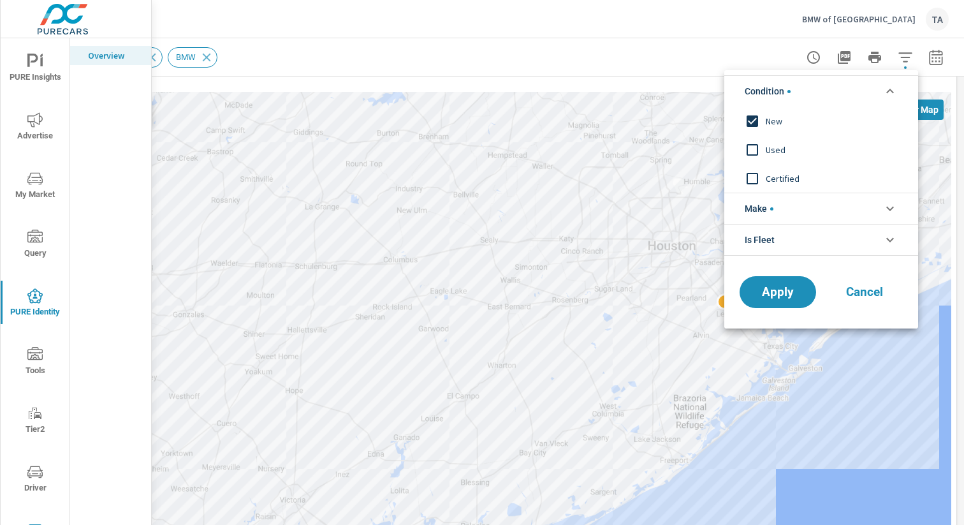
click at [798, 208] on li "Make" at bounding box center [821, 208] width 194 height 31
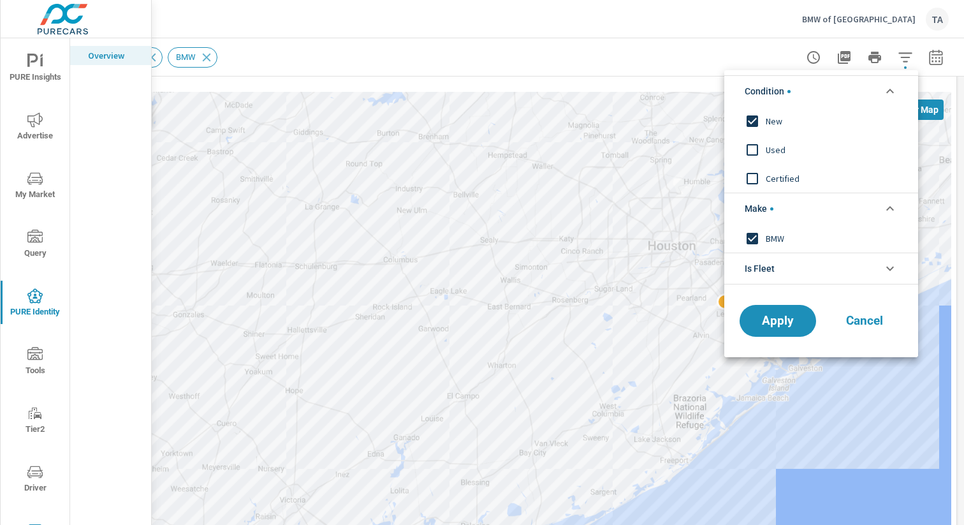
click at [802, 257] on li "Is Fleet" at bounding box center [821, 269] width 194 height 32
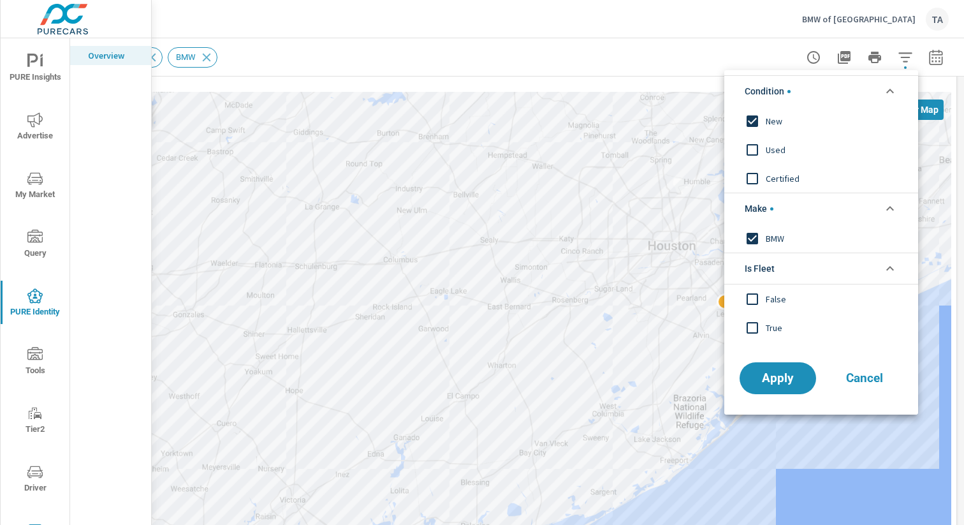
click at [875, 378] on span "Cancel" at bounding box center [864, 377] width 51 height 11
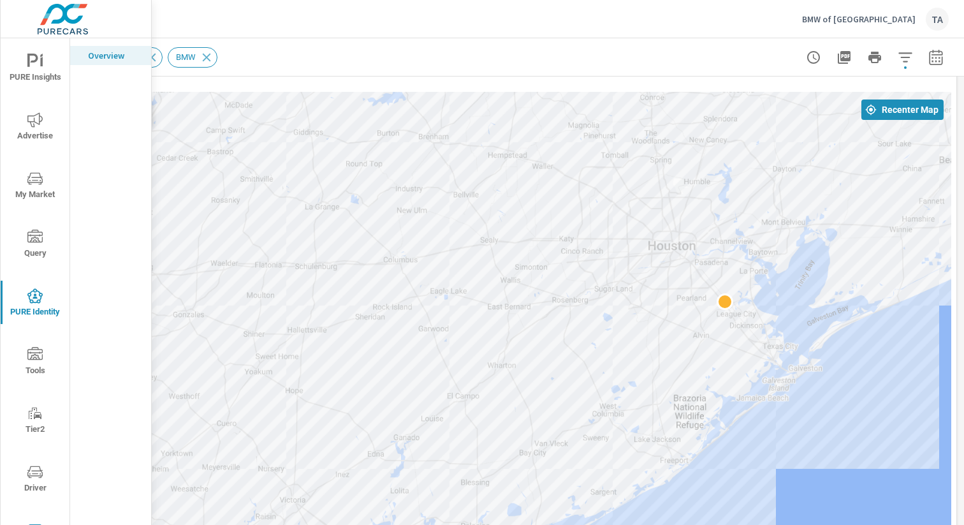
click at [627, 63] on div "Reset Filters New BMW" at bounding box center [403, 57] width 735 height 20
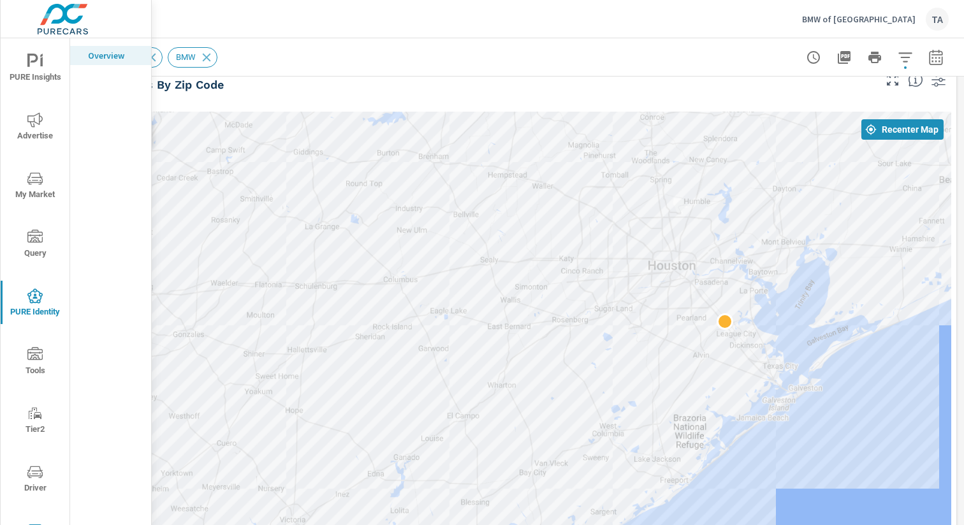
scroll to position [1330, 131]
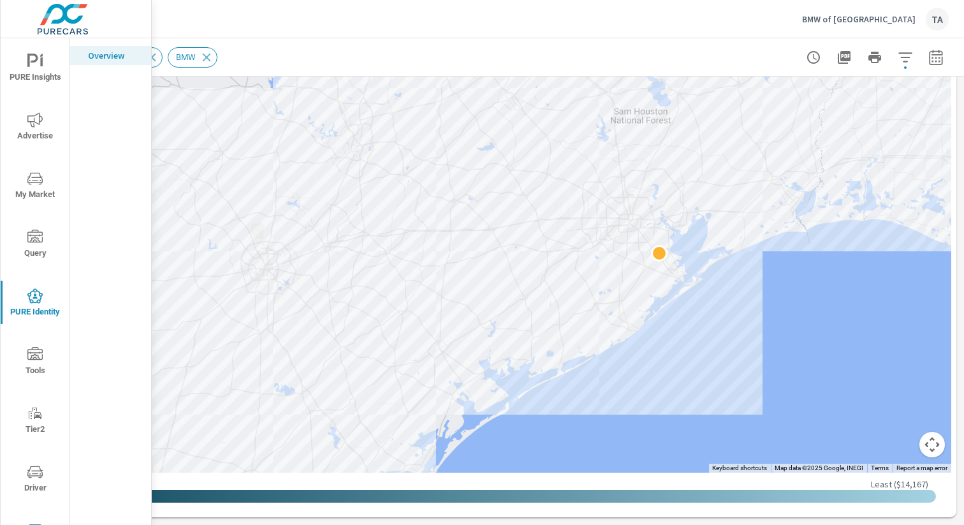
click at [37, 298] on icon "nav menu" at bounding box center [35, 297] width 4 height 3
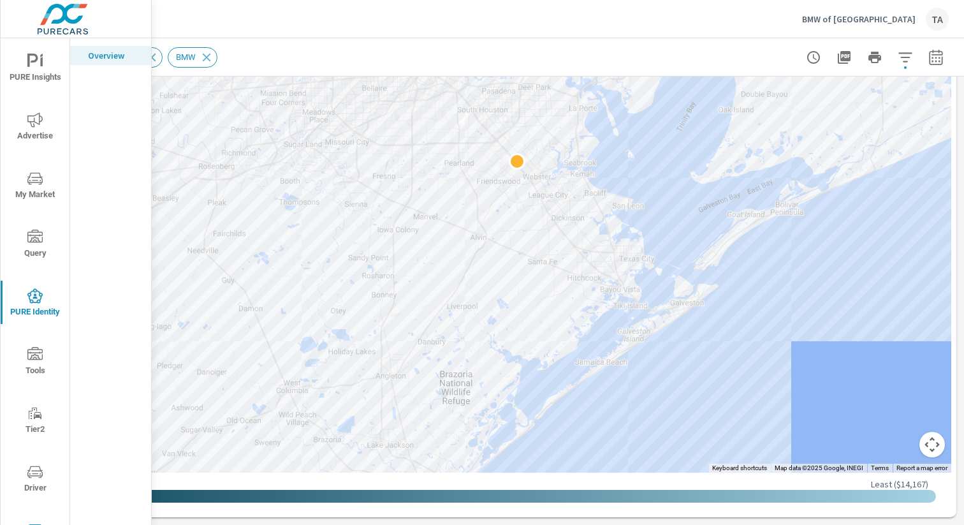
click at [705, 61] on div "Reset Filters New BMW" at bounding box center [403, 57] width 735 height 20
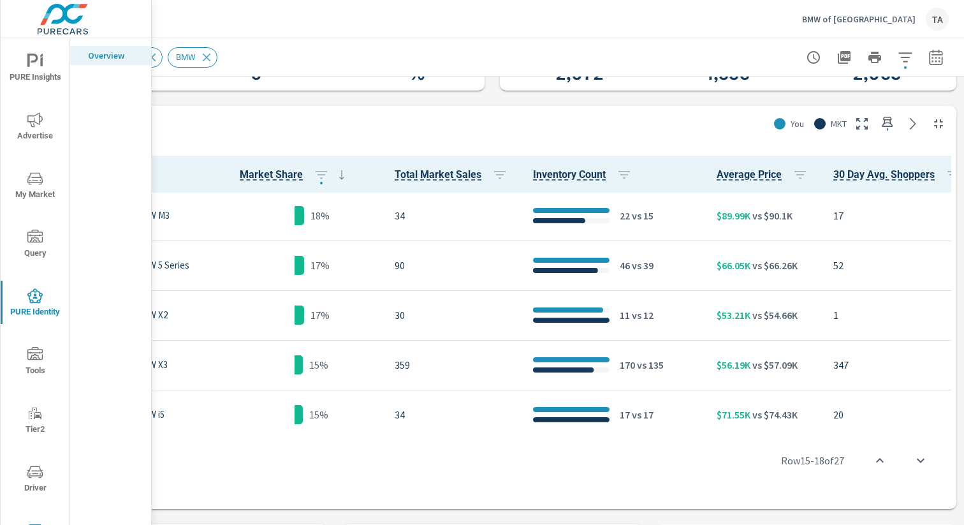
scroll to position [382, 0]
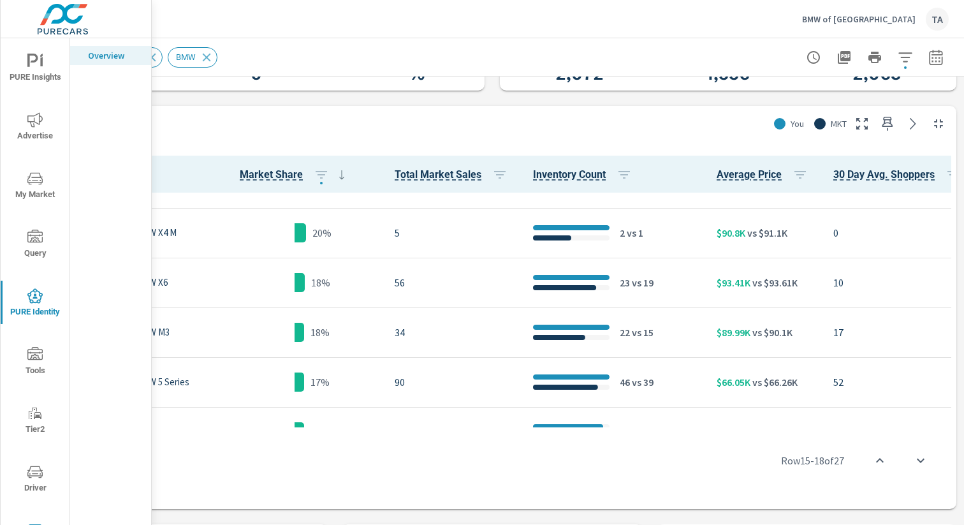
click at [673, 116] on div "Pure Identity Table Last 6 months" at bounding box center [398, 128] width 740 height 45
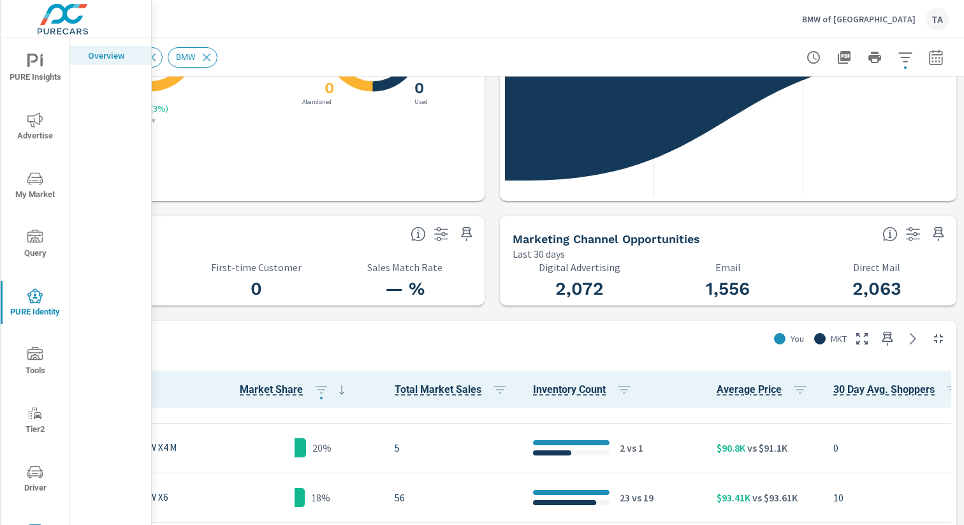
scroll to position [299, 131]
